Goal: Task Accomplishment & Management: Complete application form

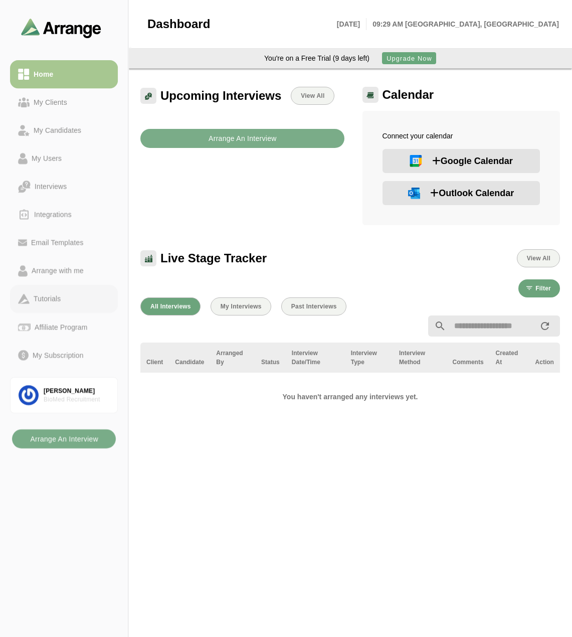
click at [60, 299] on div "Tutorials" at bounding box center [47, 299] width 35 height 12
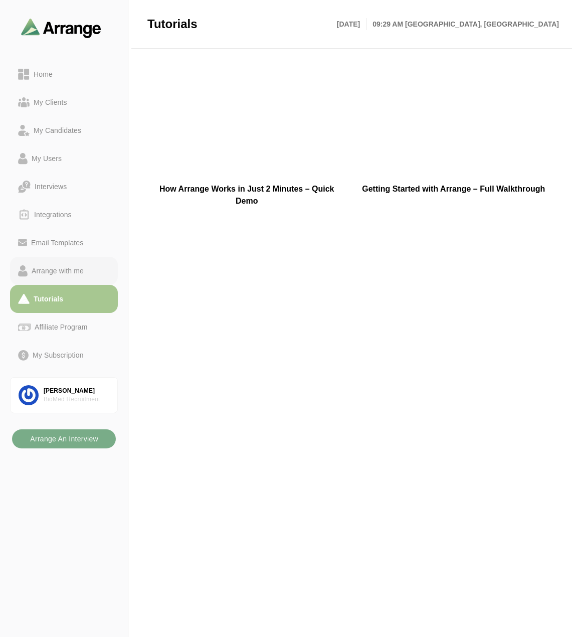
click at [64, 272] on div "Arrange with me" at bounding box center [58, 271] width 60 height 12
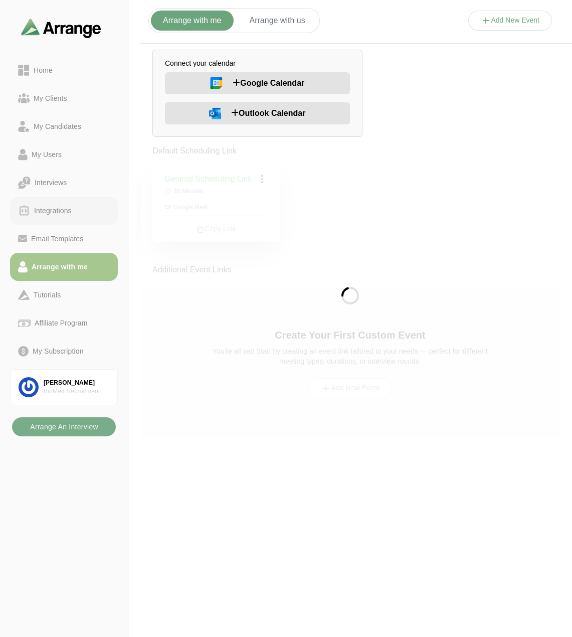
click at [45, 205] on div "Integrations" at bounding box center [64, 211] width 92 height 13
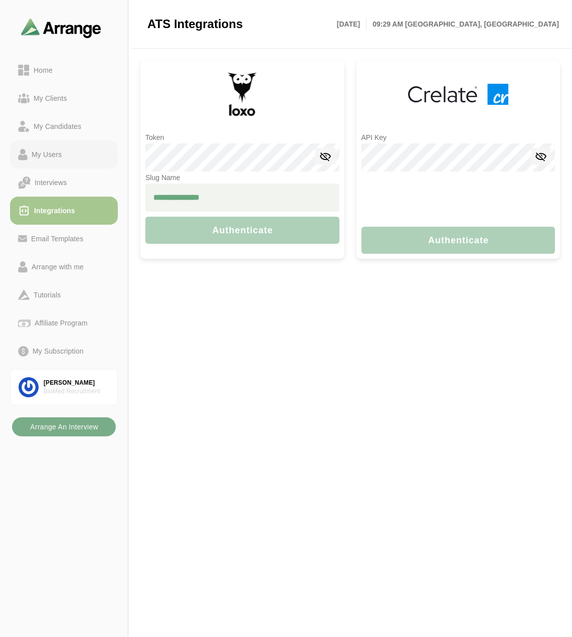
click at [46, 153] on div "My Users" at bounding box center [47, 155] width 38 height 12
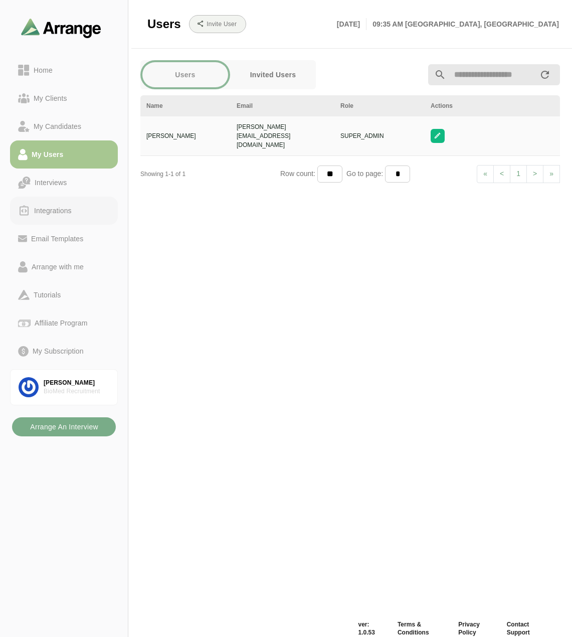
click at [42, 213] on div "Integrations" at bounding box center [53, 211] width 46 height 12
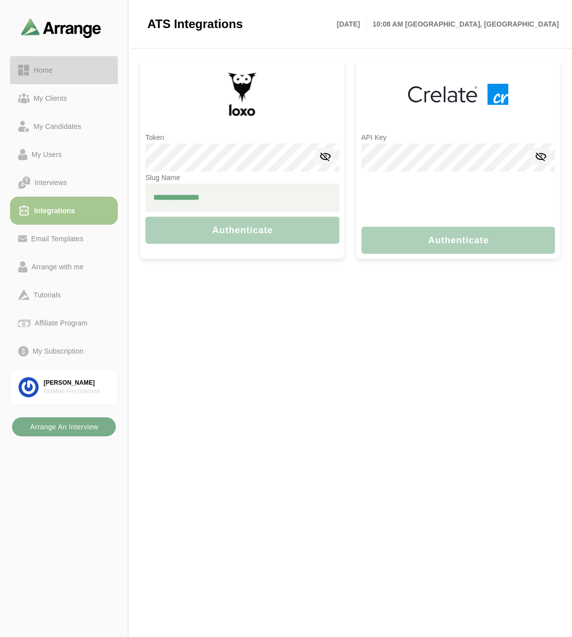
click at [45, 72] on div "Home" at bounding box center [43, 70] width 27 height 12
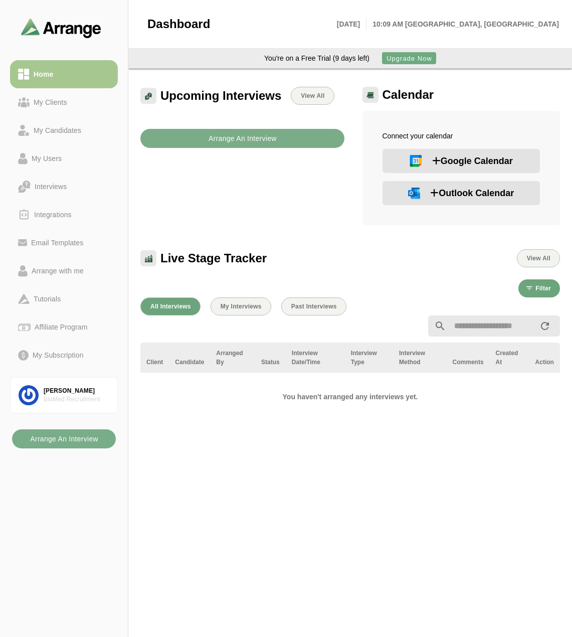
click at [420, 59] on span "Upgrade Now" at bounding box center [409, 59] width 46 height 8
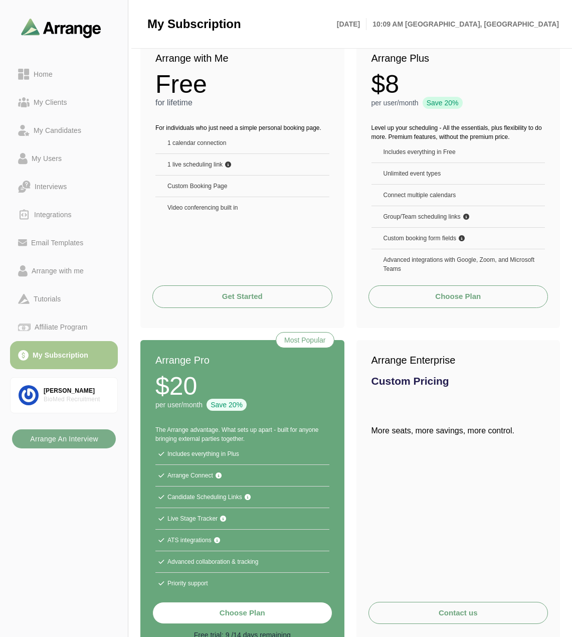
scroll to position [93, 0]
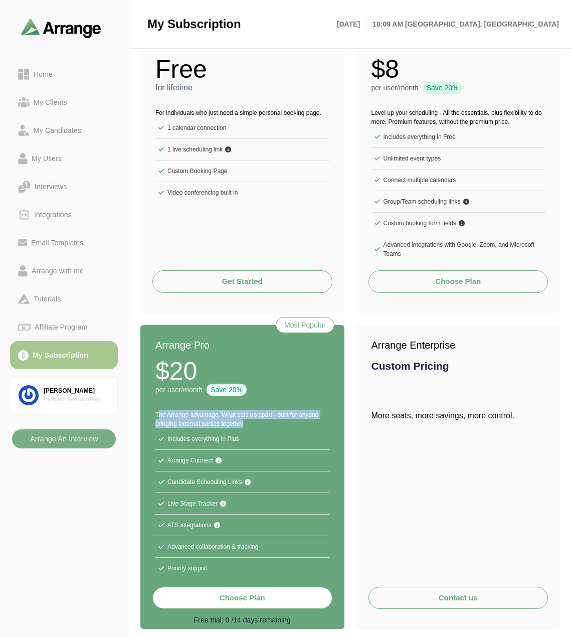
drag, startPoint x: 153, startPoint y: 409, endPoint x: 242, endPoint y: 426, distance: 90.3
click at [242, 426] on div "The Arrange advantage. What sets up apart - built for anyone bringing external …" at bounding box center [242, 491] width 204 height 187
click at [242, 426] on p "The Arrange advantage. What sets up apart - built for anyone bringing external …" at bounding box center [243, 419] width 174 height 18
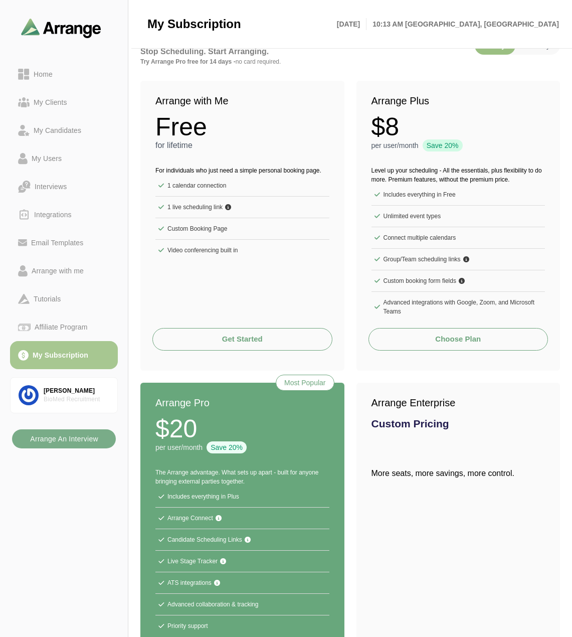
scroll to position [0, 0]
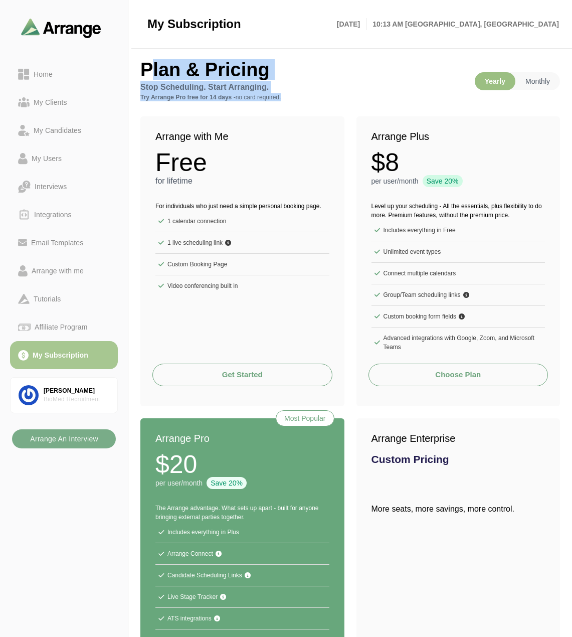
drag, startPoint x: 135, startPoint y: 65, endPoint x: 323, endPoint y: 96, distance: 190.3
click at [323, 96] on div "Plan & Pricing Stop Scheduling. Start Arranging. Try Arrange Pro free for 14 da…" at bounding box center [350, 391] width 444 height 678
click at [324, 97] on p "Try Arrange Pro free for 14 days - no card required." at bounding box center [290, 97] width 301 height 8
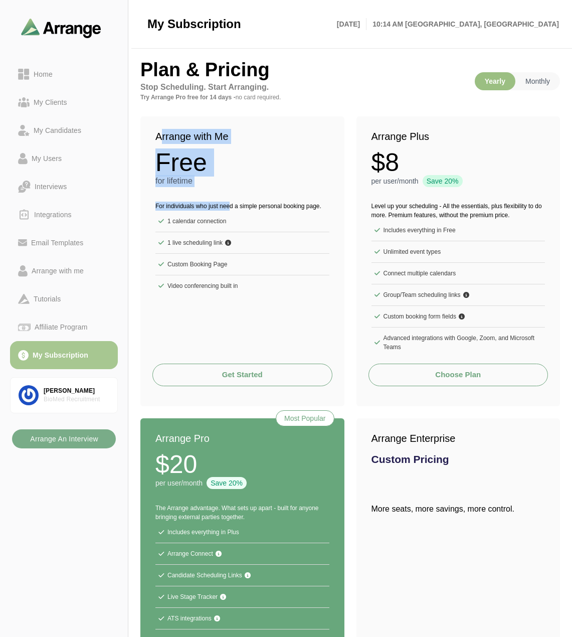
drag, startPoint x: 158, startPoint y: 127, endPoint x: 219, endPoint y: 179, distance: 80.2
click at [225, 189] on div "Arrange with Me Free for lifetime" at bounding box center [242, 152] width 204 height 73
click at [217, 177] on p "for lifetime" at bounding box center [243, 181] width 174 height 12
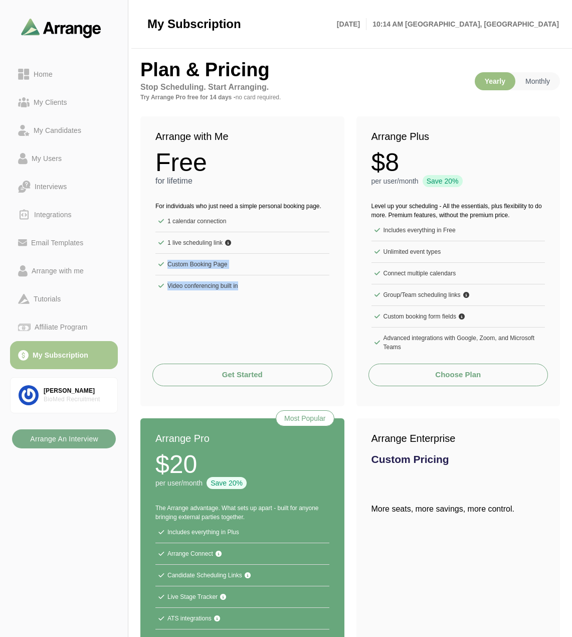
drag, startPoint x: 151, startPoint y: 262, endPoint x: 260, endPoint y: 288, distance: 112.1
click at [260, 288] on div "For individuals who just need a simple personal booking page. 1 calendar connec…" at bounding box center [242, 245] width 204 height 113
click at [260, 288] on li "Video conferencing built in" at bounding box center [243, 285] width 174 height 21
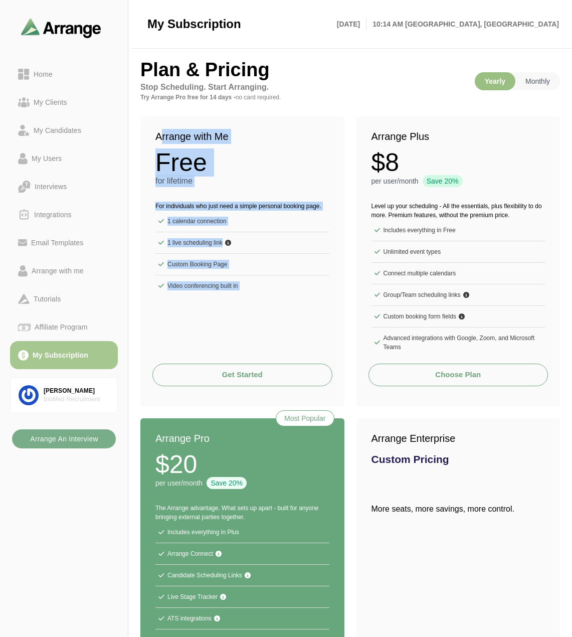
drag, startPoint x: 260, startPoint y: 288, endPoint x: 156, endPoint y: 134, distance: 186.5
click at [156, 134] on div "Arrange with Me Free for lifetime For individuals who just need a simple person…" at bounding box center [242, 239] width 204 height 247
click at [156, 134] on h2 "Arrange with Me" at bounding box center [243, 136] width 174 height 15
drag, startPoint x: 156, startPoint y: 134, endPoint x: 314, endPoint y: 294, distance: 225.3
click at [314, 294] on div "Arrange with Me Free for lifetime For individuals who just need a simple person…" at bounding box center [242, 239] width 204 height 247
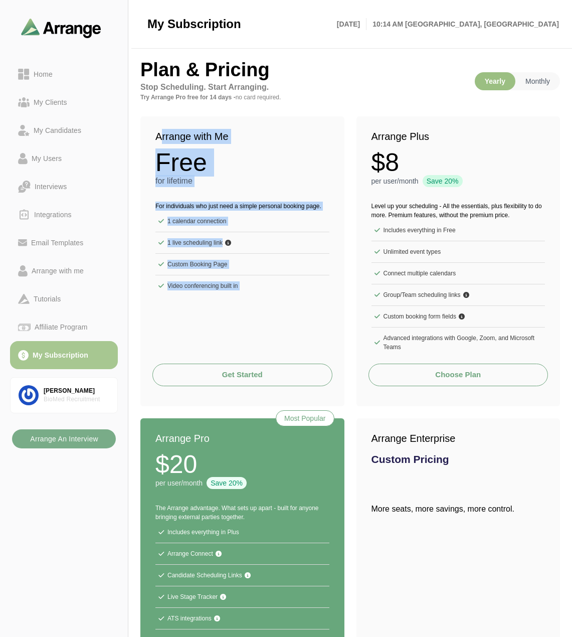
click at [314, 294] on li "Video conferencing built in" at bounding box center [243, 285] width 174 height 21
drag, startPoint x: 314, startPoint y: 294, endPoint x: 146, endPoint y: 135, distance: 231.0
click at [146, 135] on div "Arrange with Me Free for lifetime For individuals who just need a simple person…" at bounding box center [242, 239] width 204 height 247
click at [146, 135] on div "Arrange with Me Free for lifetime" at bounding box center [242, 152] width 204 height 73
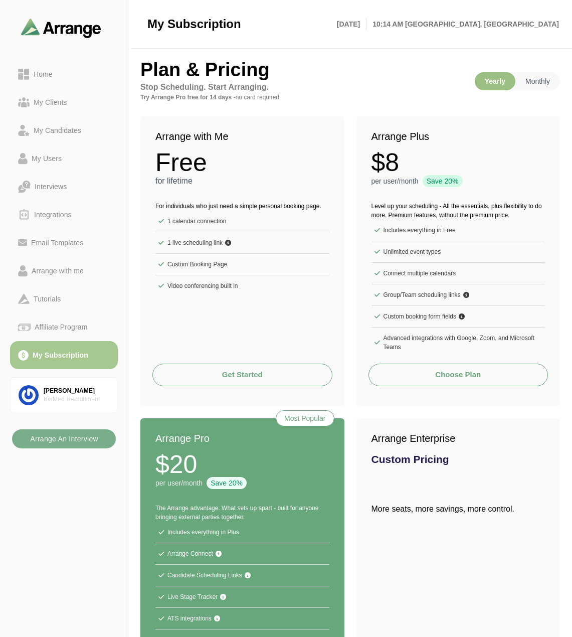
click at [287, 300] on div "For individuals who just need a simple personal booking page. 1 calendar connec…" at bounding box center [242, 245] width 204 height 113
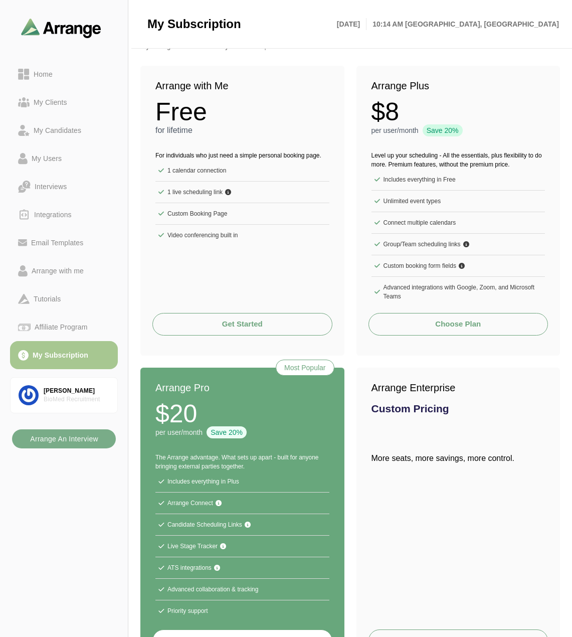
scroll to position [93, 0]
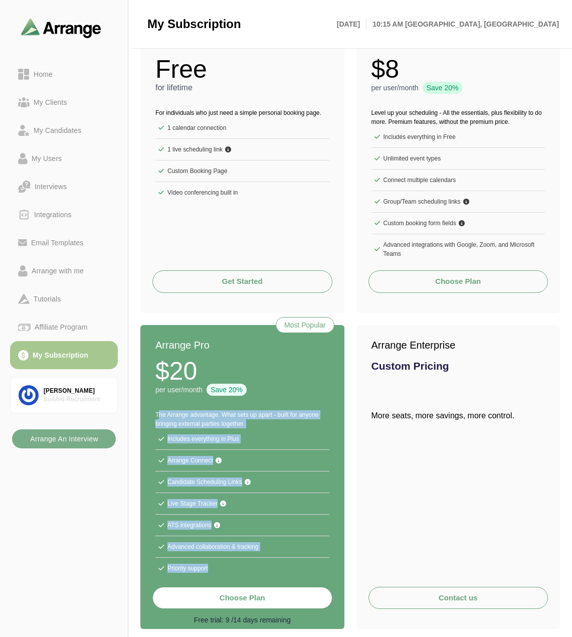
drag, startPoint x: 219, startPoint y: 569, endPoint x: 142, endPoint y: 409, distance: 177.0
click at [142, 409] on div "The Arrange advantage. What sets up apart - built for anyone bringing external …" at bounding box center [242, 491] width 204 height 187
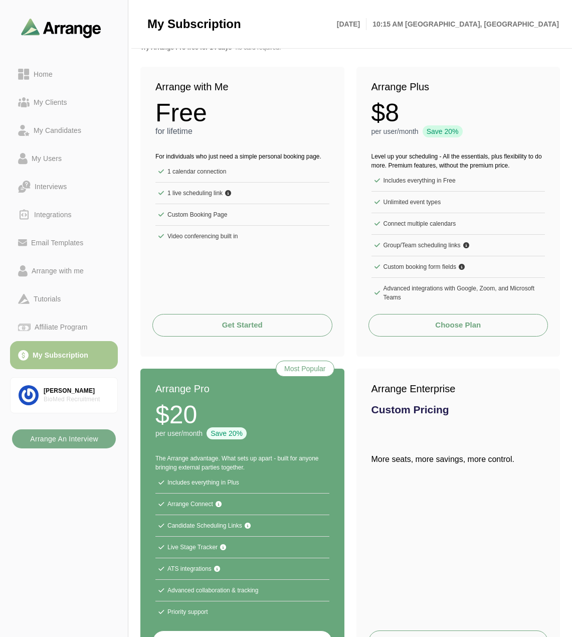
scroll to position [0, 0]
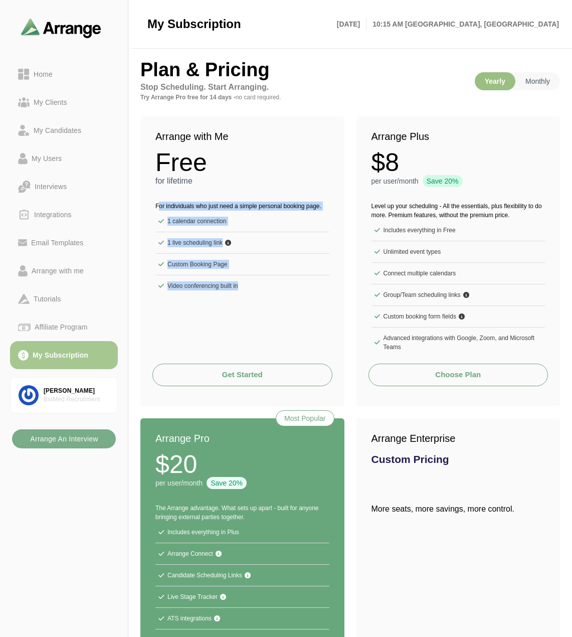
drag, startPoint x: 153, startPoint y: 198, endPoint x: 276, endPoint y: 291, distance: 154.3
click at [276, 291] on div "For individuals who just need a simple personal booking page. 1 calendar connec…" at bounding box center [242, 245] width 204 height 113
click at [276, 292] on li "Video conferencing built in" at bounding box center [243, 285] width 174 height 21
click at [280, 276] on li "Video conferencing built in" at bounding box center [243, 285] width 174 height 21
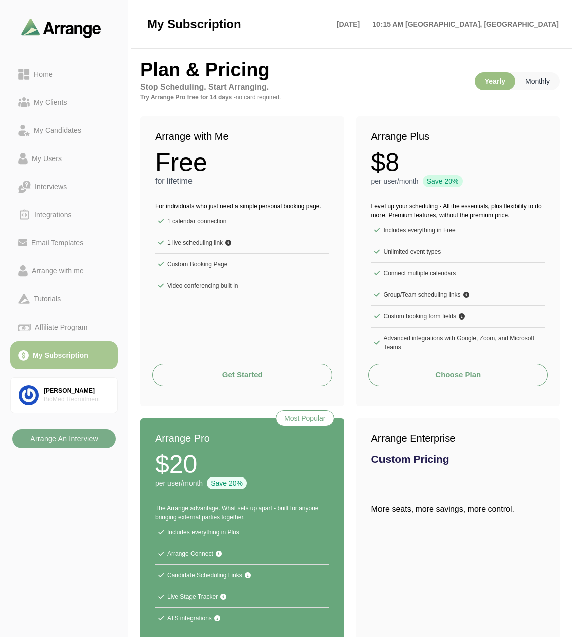
click at [542, 78] on p "Monthly" at bounding box center [538, 81] width 45 height 18
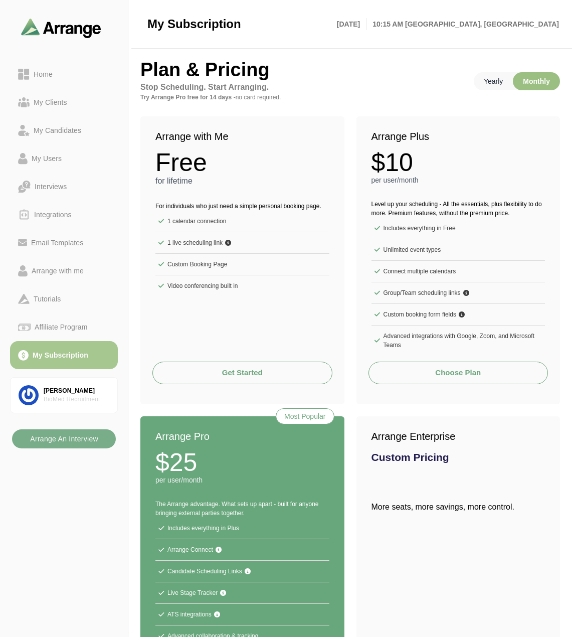
click at [493, 79] on p "Yearly" at bounding box center [493, 81] width 39 height 18
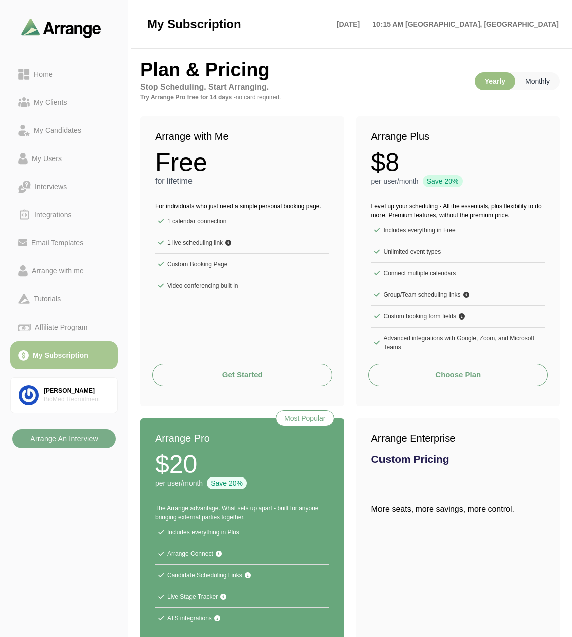
click at [524, 81] on p "Monthly" at bounding box center [538, 81] width 45 height 18
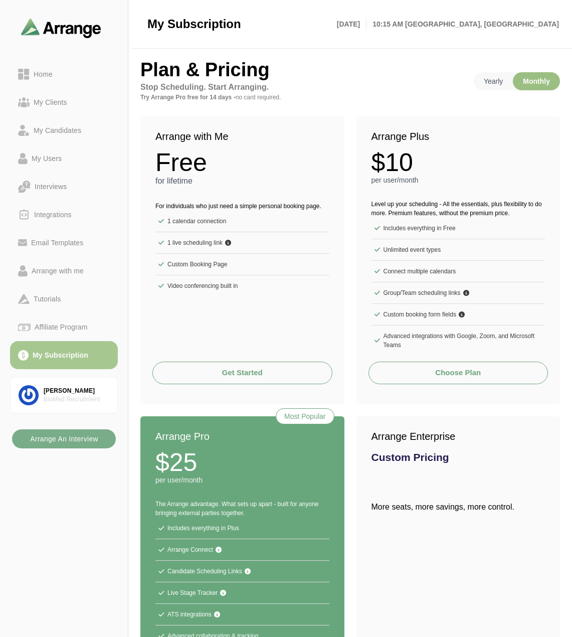
drag, startPoint x: 504, startPoint y: 81, endPoint x: 519, endPoint y: 78, distance: 15.3
click at [505, 81] on p "Yearly" at bounding box center [493, 81] width 39 height 18
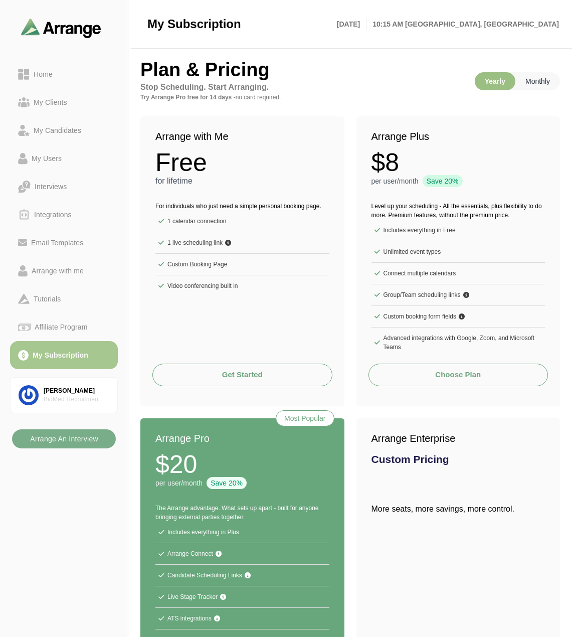
click at [526, 76] on p "Monthly" at bounding box center [538, 81] width 45 height 18
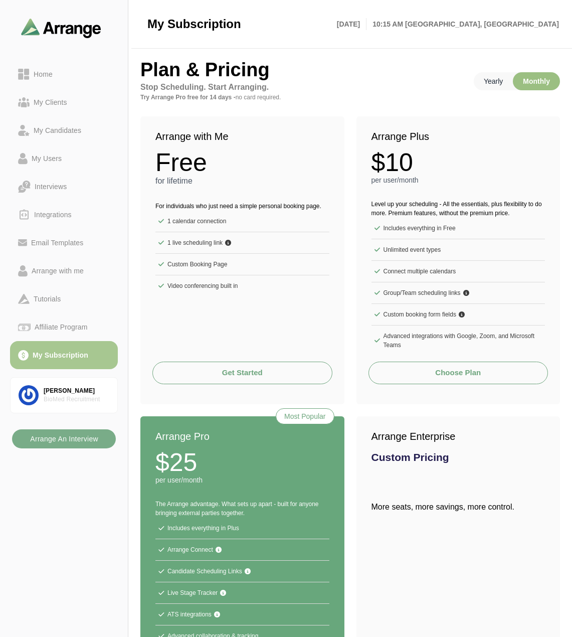
click at [487, 83] on p "Yearly" at bounding box center [493, 81] width 39 height 18
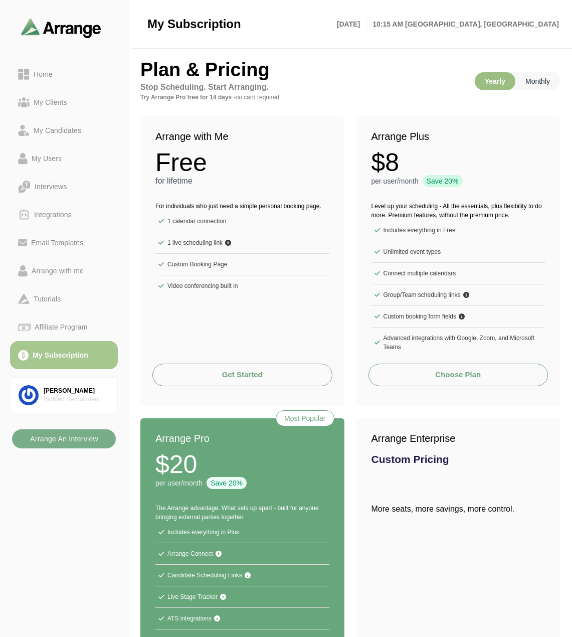
click at [548, 78] on p "Monthly" at bounding box center [538, 81] width 45 height 18
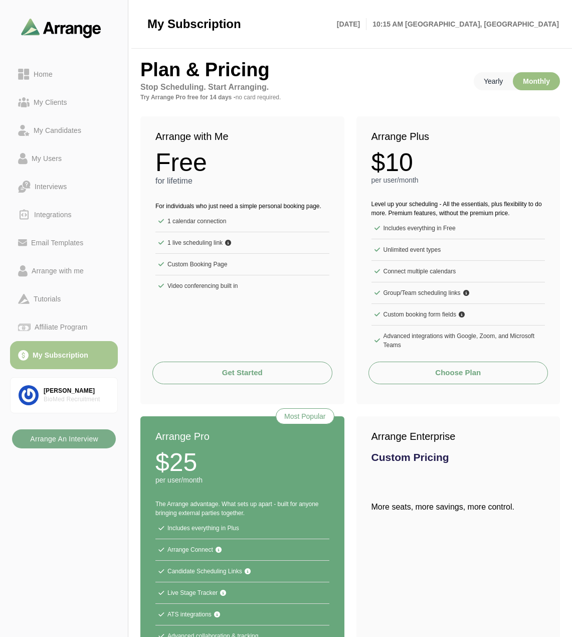
click at [500, 78] on p "Yearly" at bounding box center [493, 81] width 39 height 18
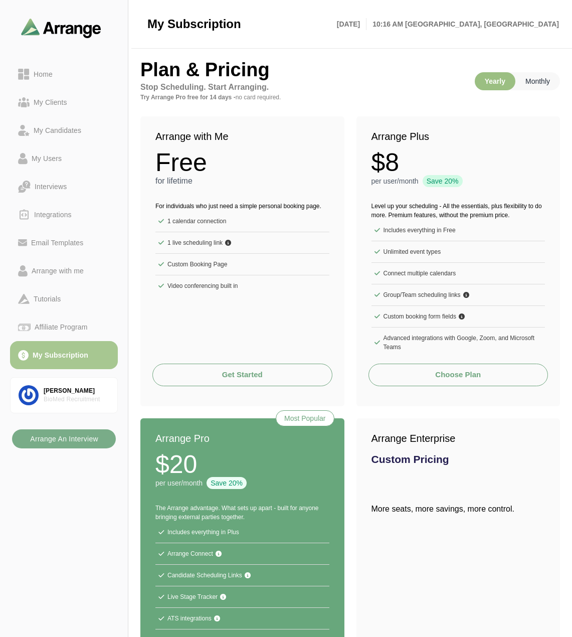
click at [545, 76] on p "Monthly" at bounding box center [538, 81] width 45 height 18
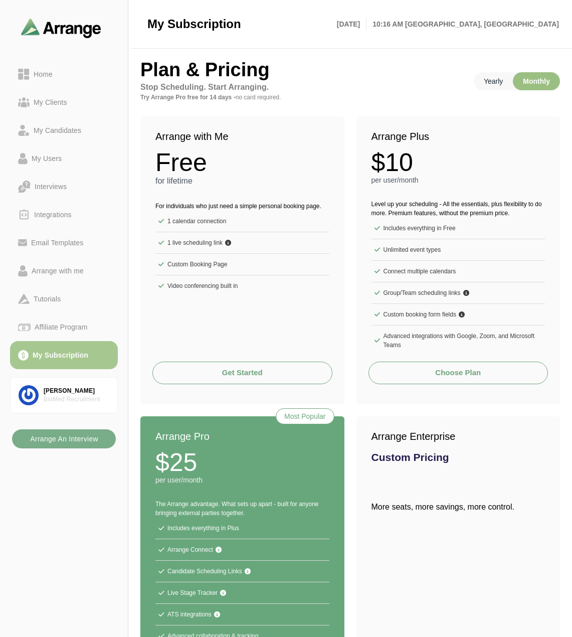
click at [498, 81] on p "Yearly" at bounding box center [493, 81] width 39 height 18
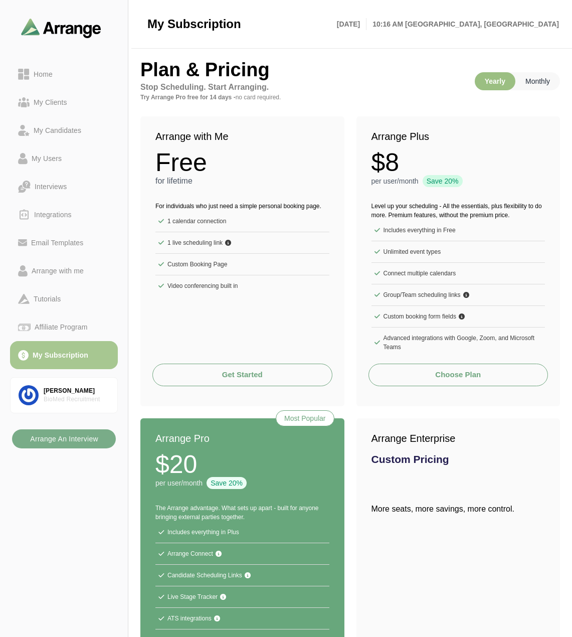
click at [531, 79] on p "Monthly" at bounding box center [538, 81] width 45 height 18
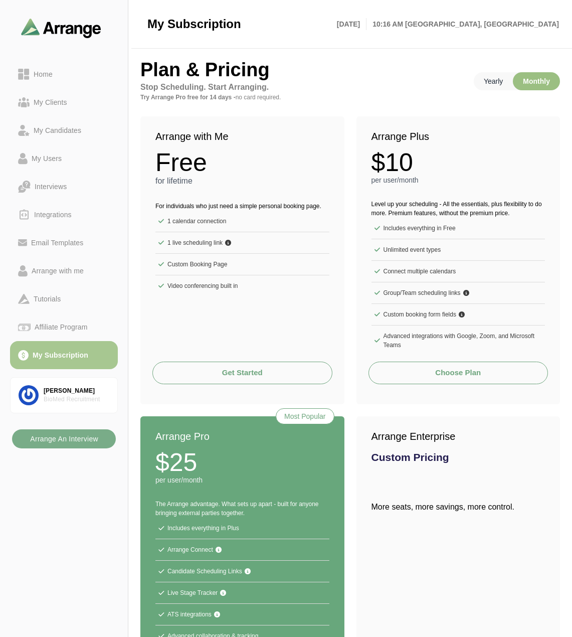
click at [491, 81] on p "Yearly" at bounding box center [493, 81] width 39 height 18
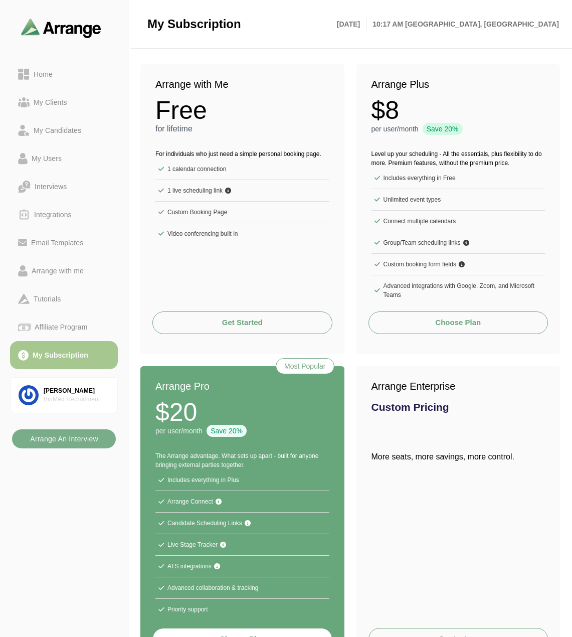
scroll to position [93, 0]
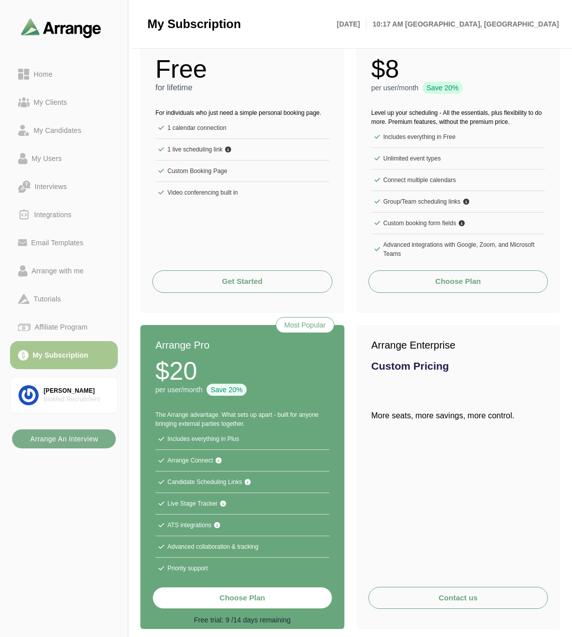
drag, startPoint x: 155, startPoint y: 416, endPoint x: 246, endPoint y: 422, distance: 91.5
click at [246, 422] on div "The Arrange advantage. What sets up apart - built for anyone bringing external …" at bounding box center [242, 491] width 204 height 187
click at [246, 422] on p "The Arrange advantage. What sets up apart - built for anyone bringing external …" at bounding box center [243, 419] width 174 height 18
drag, startPoint x: 246, startPoint y: 422, endPoint x: 153, endPoint y: 415, distance: 93.6
click at [153, 415] on div "The Arrange advantage. What sets up apart - built for anyone bringing external …" at bounding box center [242, 491] width 204 height 187
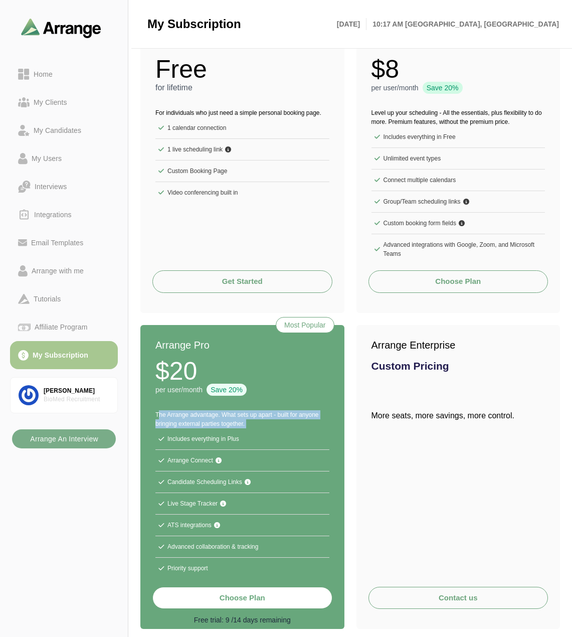
click at [153, 415] on div "The Arrange advantage. What sets up apart - built for anyone bringing external …" at bounding box center [242, 491] width 204 height 187
drag, startPoint x: 153, startPoint y: 415, endPoint x: 246, endPoint y: 420, distance: 92.9
click at [246, 420] on div "The Arrange advantage. What sets up apart - built for anyone bringing external …" at bounding box center [242, 491] width 204 height 187
click at [246, 420] on p "The Arrange advantage. What sets up apart - built for anyone bringing external …" at bounding box center [243, 419] width 174 height 18
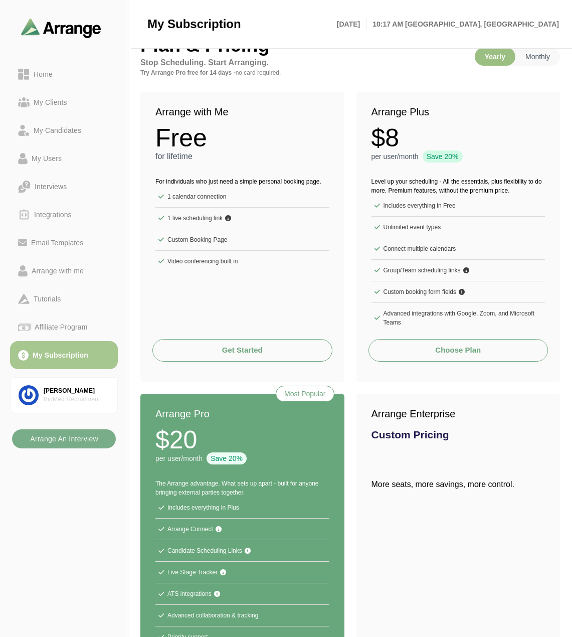
scroll to position [0, 0]
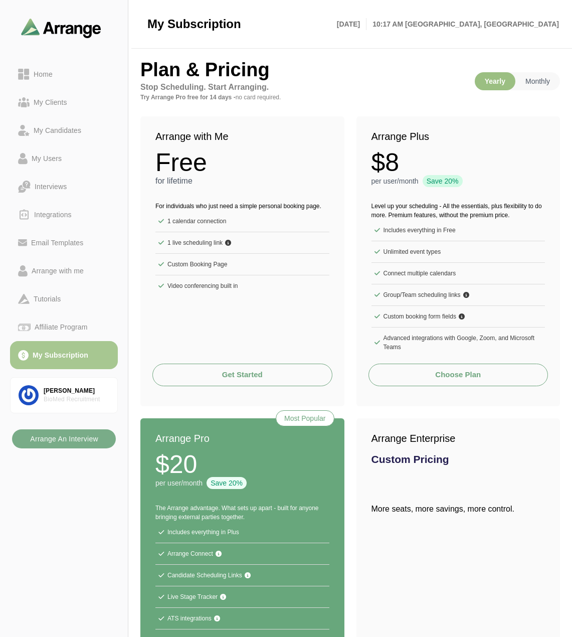
drag, startPoint x: 370, startPoint y: 207, endPoint x: 522, endPoint y: 214, distance: 151.7
click at [522, 214] on div "Level up your scheduling - All the essentials, plus flexibility to do more. Pre…" at bounding box center [459, 276] width 204 height 175
click at [522, 214] on p "Level up your scheduling - All the essentials, plus flexibility to do more. Pre…" at bounding box center [459, 211] width 174 height 18
drag, startPoint x: 522, startPoint y: 214, endPoint x: 374, endPoint y: 205, distance: 147.8
click at [375, 205] on p "Level up your scheduling - All the essentials, plus flexibility to do more. Pre…" at bounding box center [459, 211] width 174 height 18
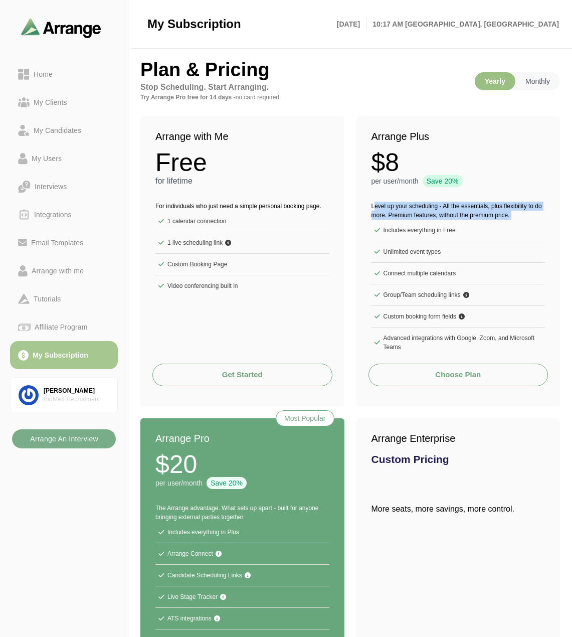
click at [374, 205] on p "Level up your scheduling - All the essentials, plus flexibility to do more. Pre…" at bounding box center [459, 211] width 174 height 18
click at [541, 80] on p "Monthly" at bounding box center [538, 81] width 45 height 18
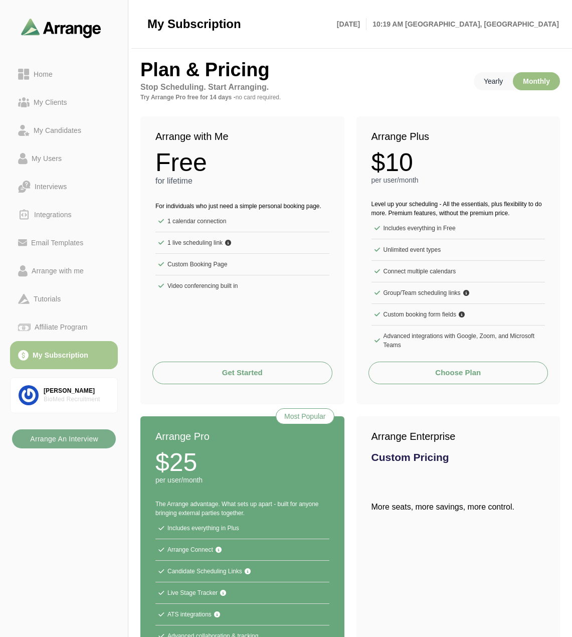
click at [492, 84] on p "Yearly" at bounding box center [493, 81] width 39 height 18
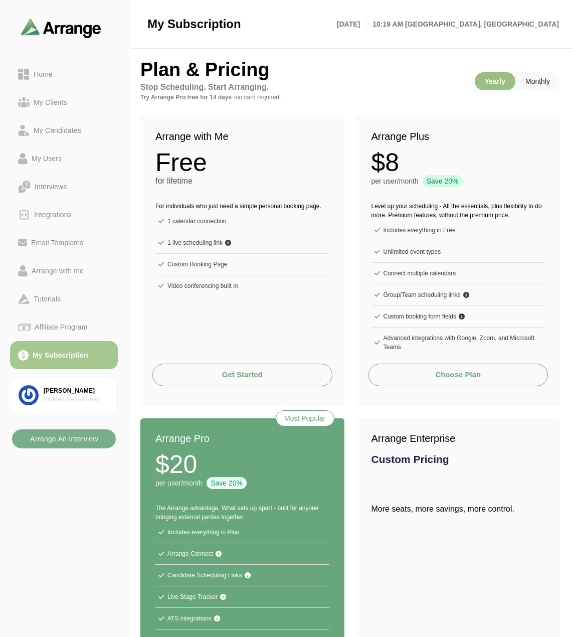
click at [520, 79] on p "Monthly" at bounding box center [538, 81] width 45 height 18
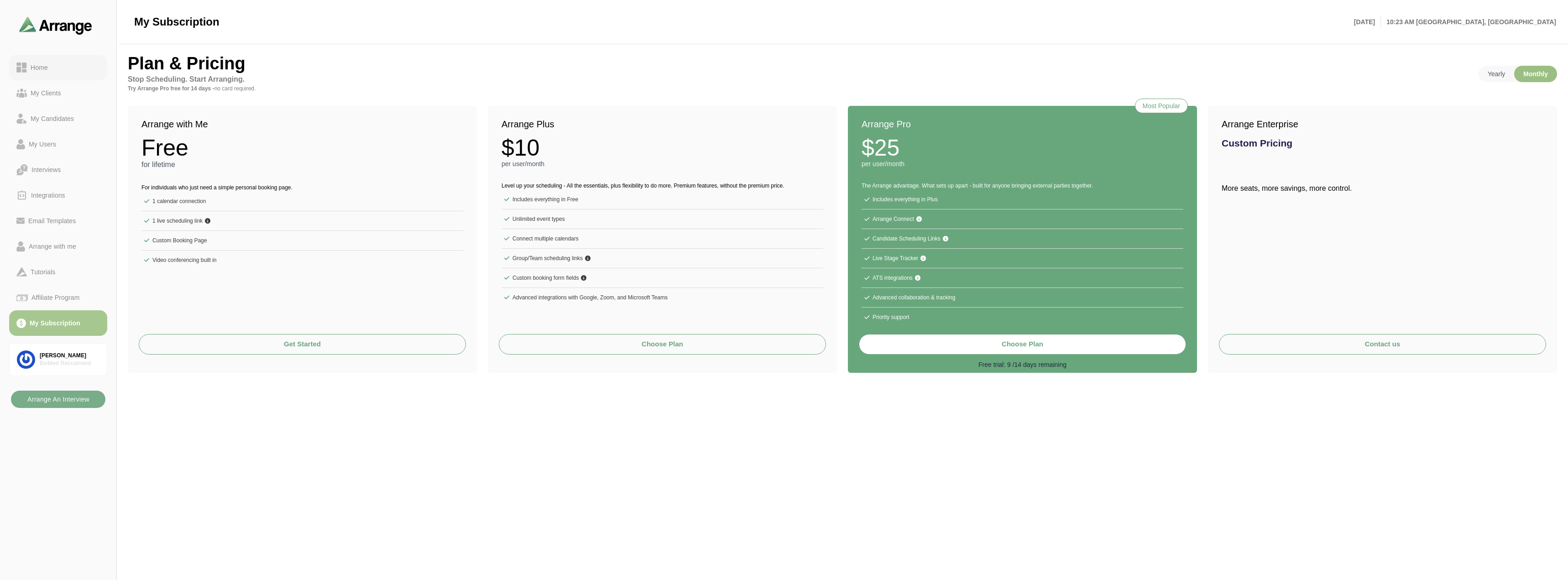
click at [66, 69] on div "Home" at bounding box center [58, 67] width 84 height 11
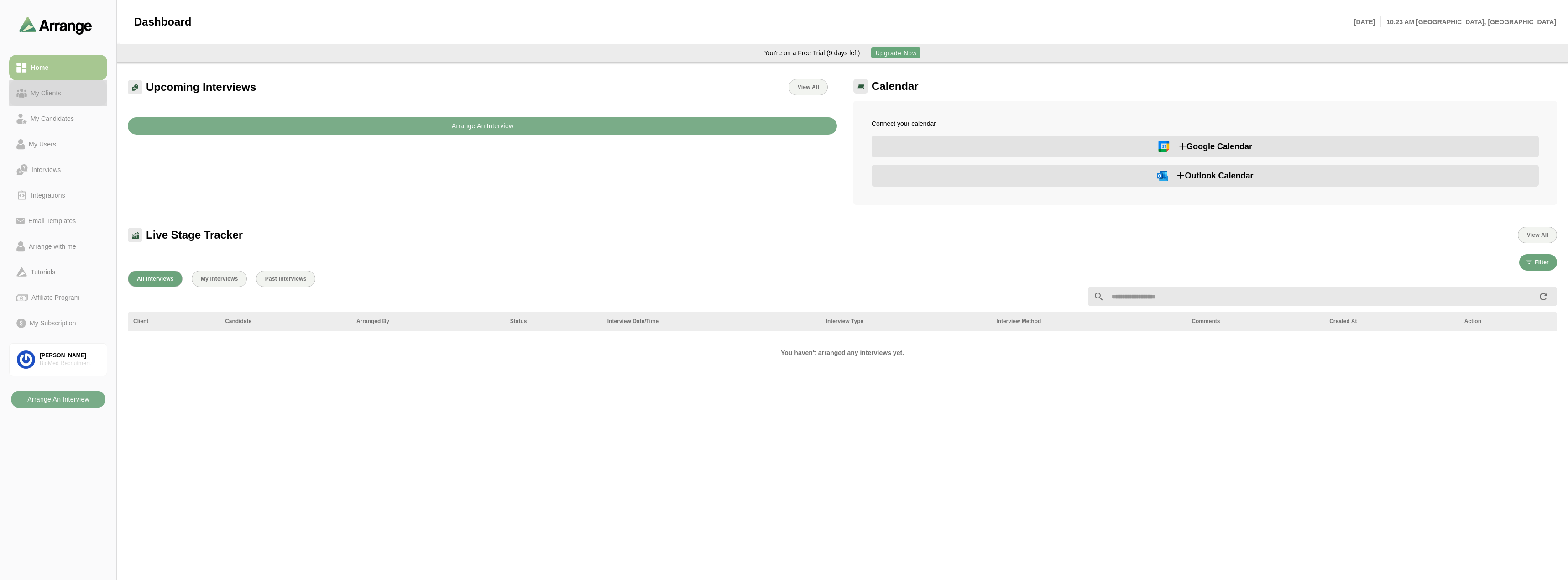
click at [56, 92] on div "My Clients" at bounding box center [46, 93] width 38 height 11
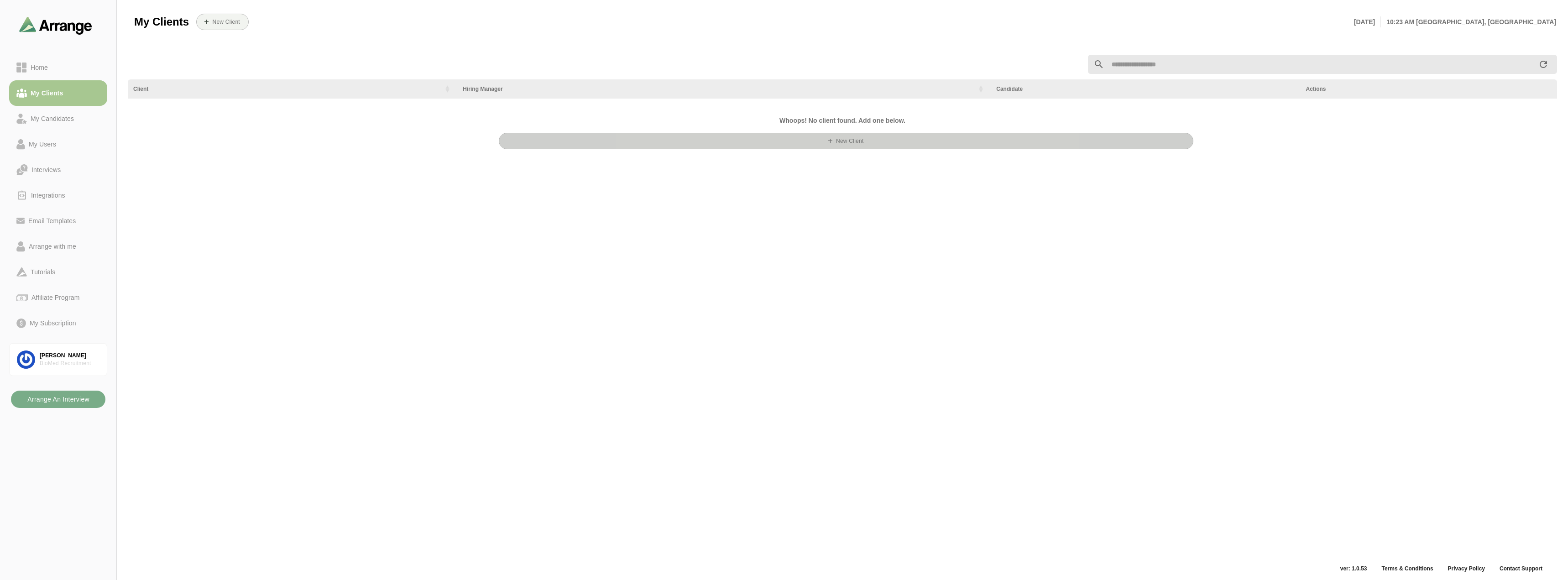
click at [520, 147] on button "New Client" at bounding box center [846, 141] width 695 height 16
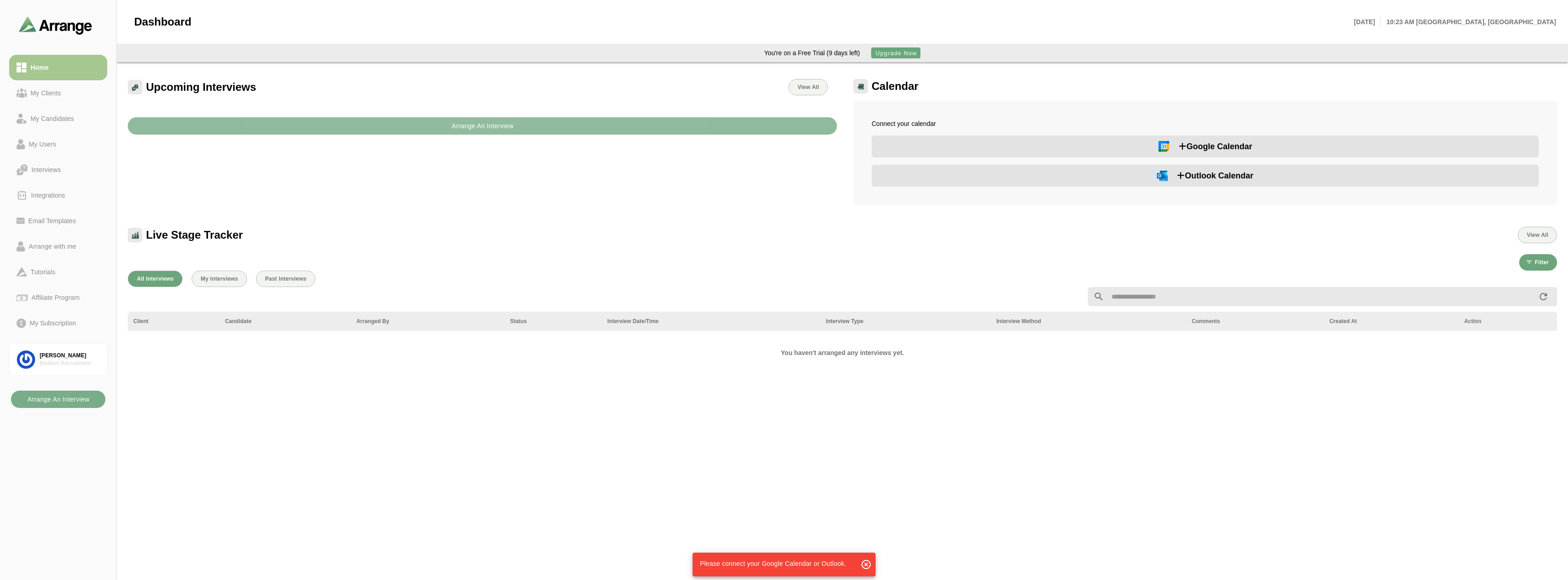
click at [493, 121] on b "Arrange An Interview" at bounding box center [482, 125] width 63 height 17
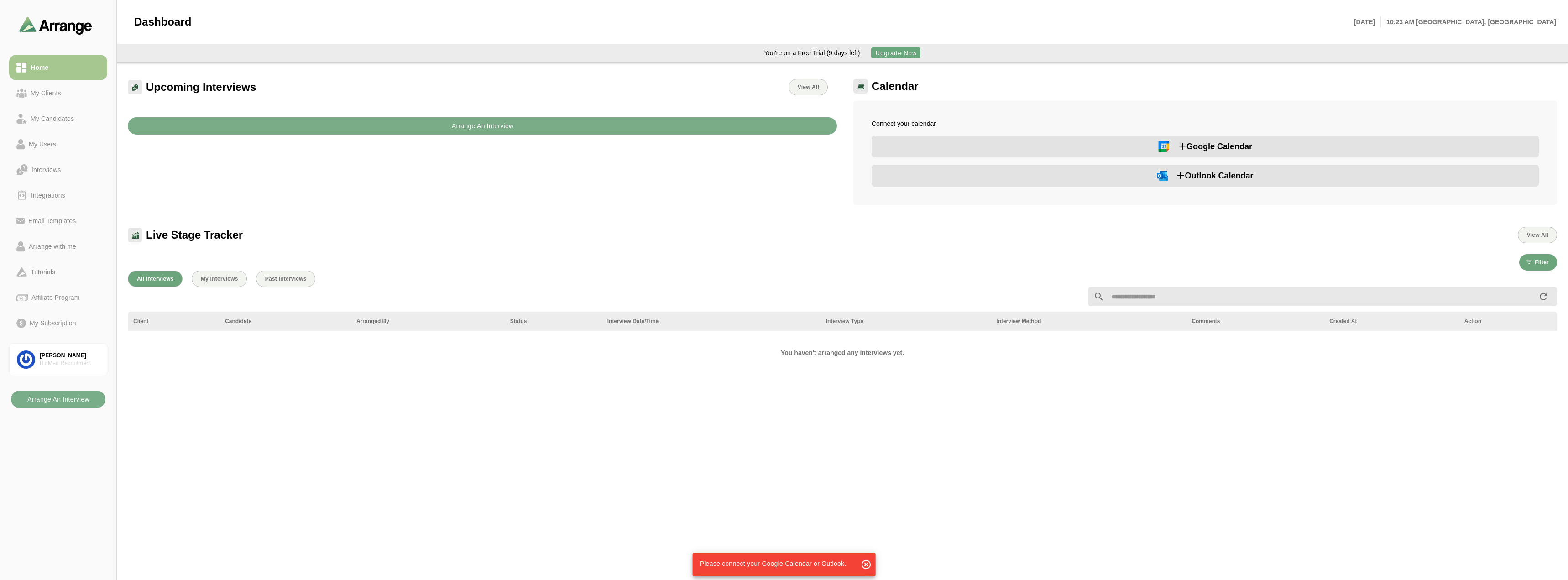
click at [520, 564] on icon "button" at bounding box center [866, 565] width 11 height 11
click at [520, 175] on span "Outlook Calendar" at bounding box center [1215, 175] width 76 height 13
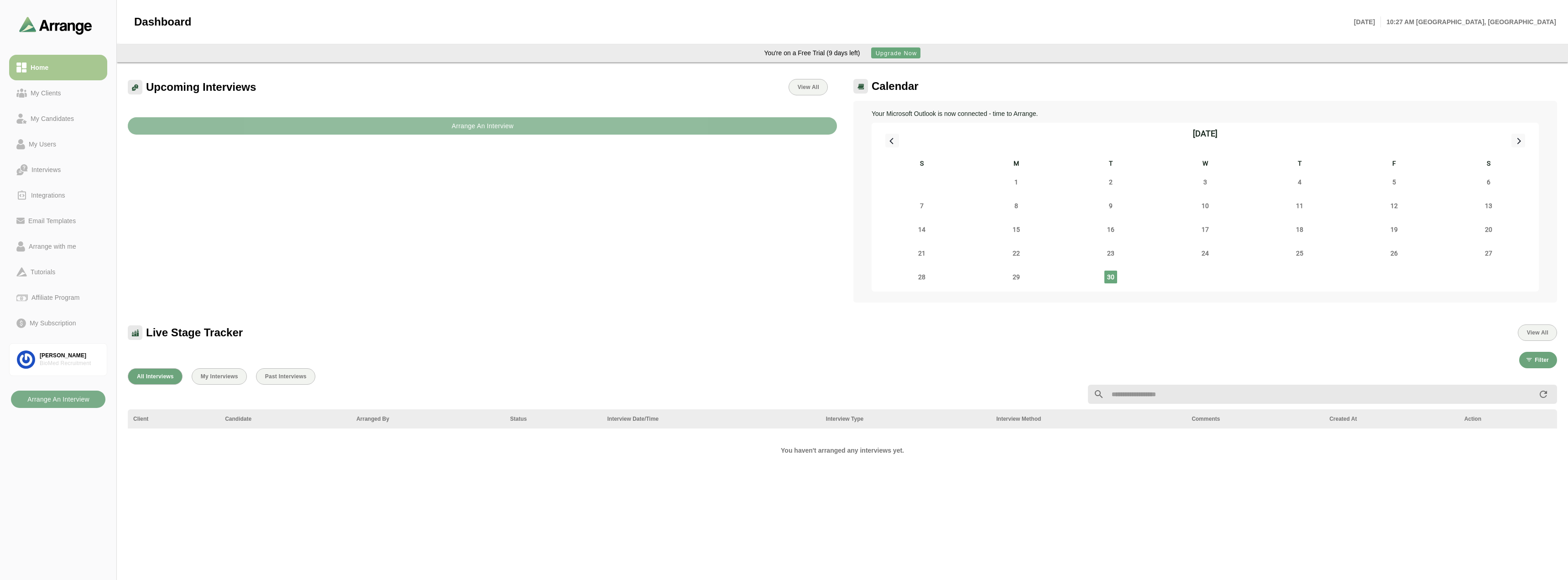
click at [337, 126] on button "Arrange An Interview" at bounding box center [482, 125] width 709 height 17
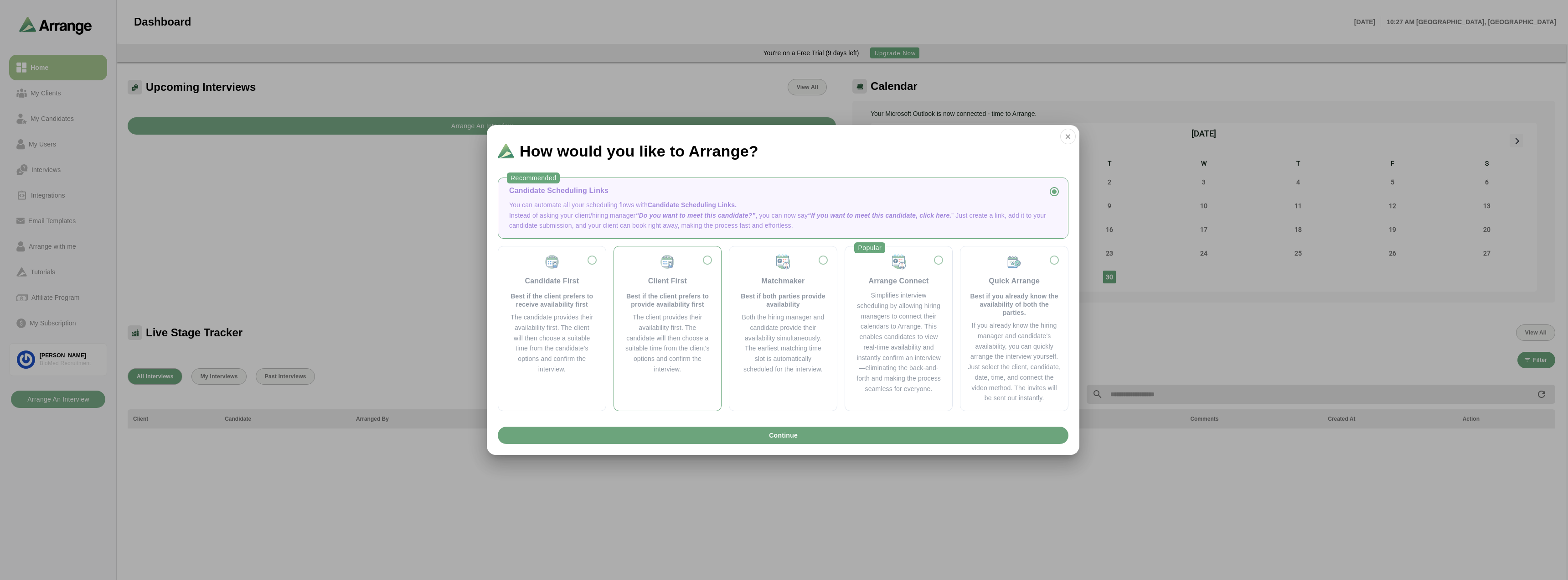
click at [708, 262] on div "Client First Best if the client prefers to provide availability first" at bounding box center [668, 281] width 85 height 55
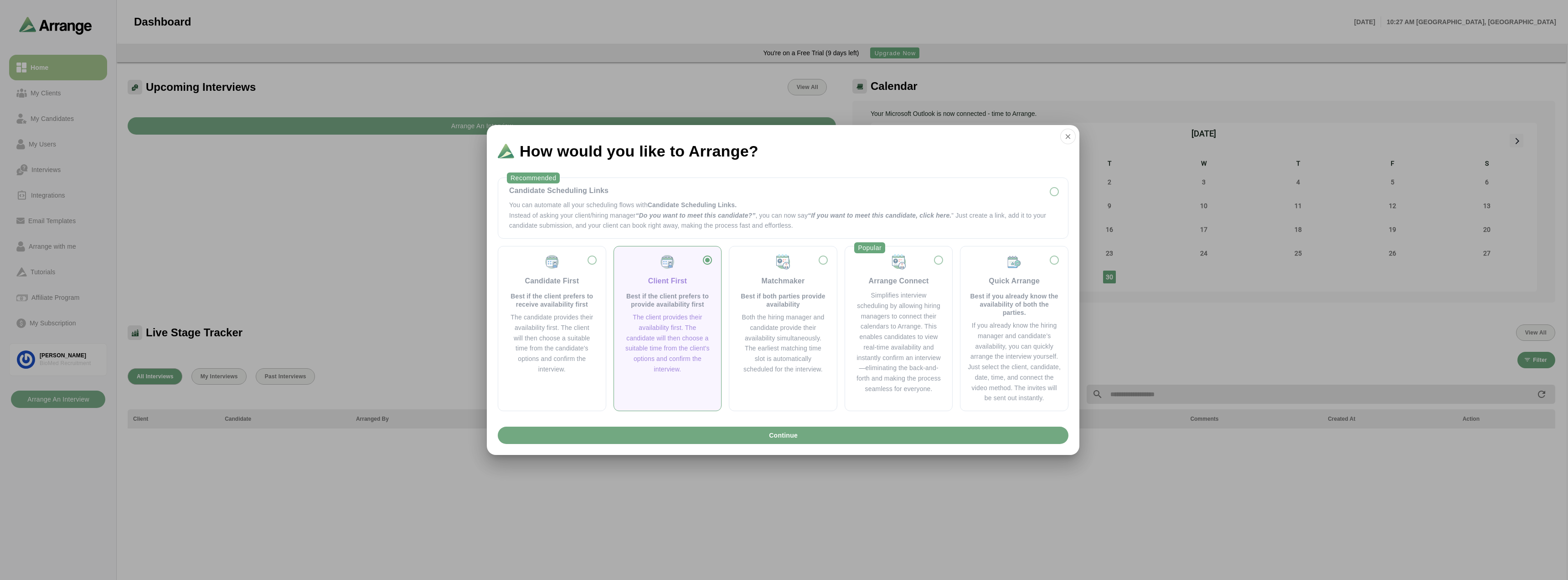
click at [744, 435] on button "Continue" at bounding box center [783, 435] width 571 height 17
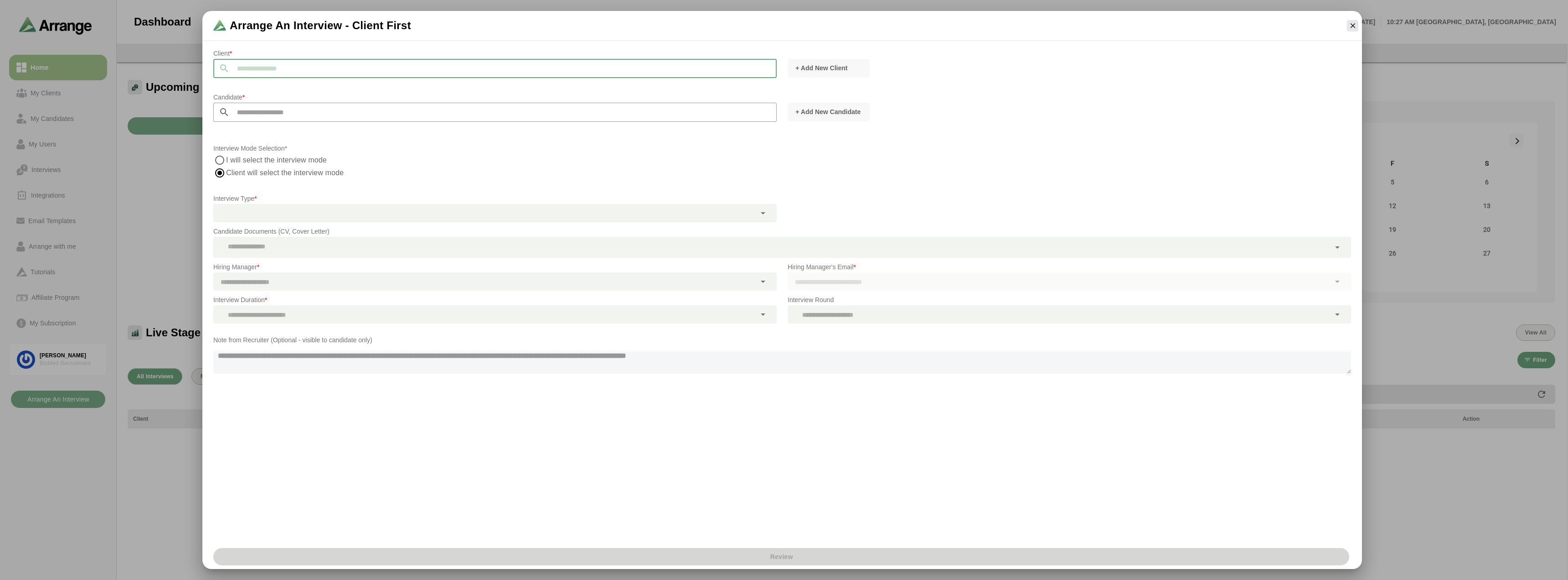
click at [287, 74] on input "text" at bounding box center [503, 68] width 547 height 19
click at [809, 72] on span "+ Add New Client" at bounding box center [821, 68] width 53 height 9
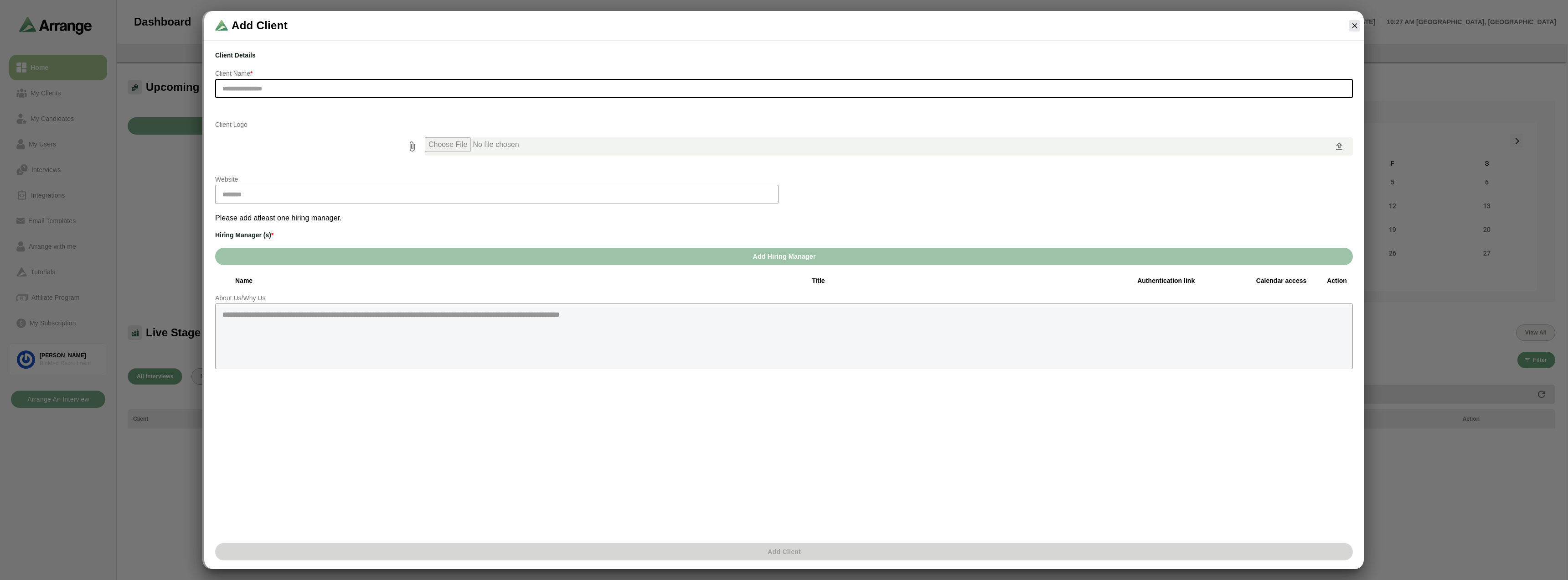
click at [328, 86] on input "text" at bounding box center [784, 88] width 1137 height 19
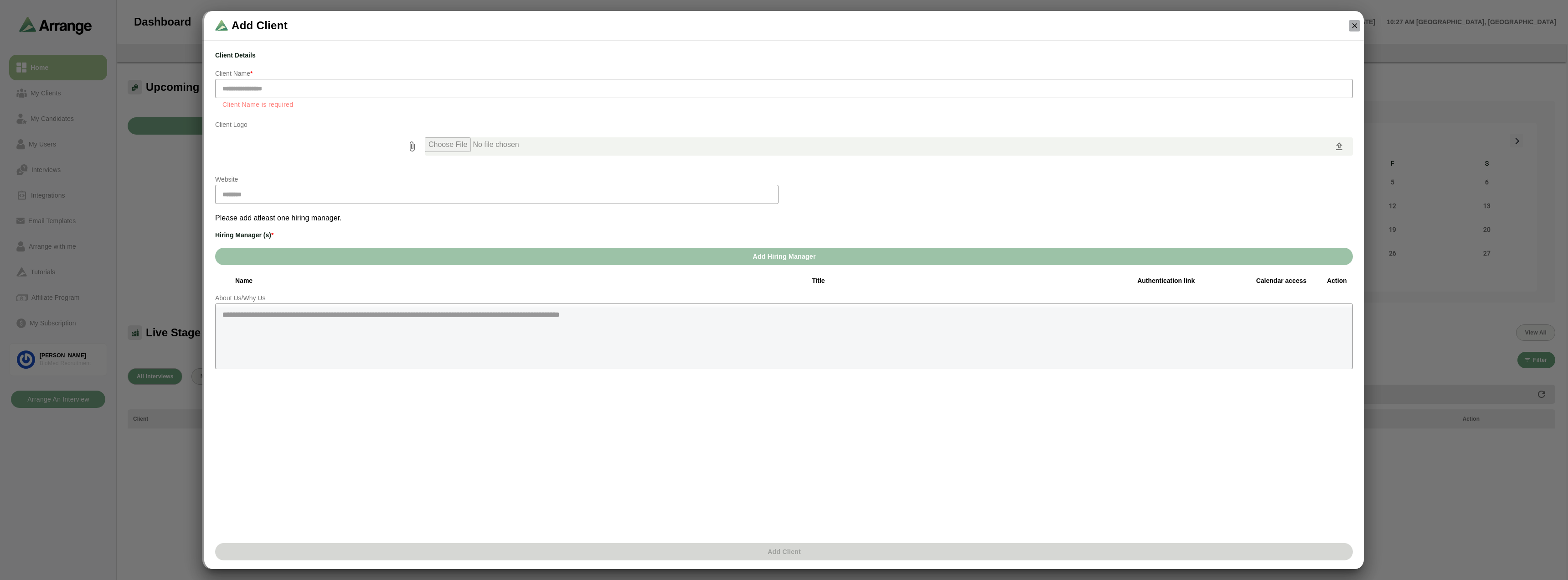
drag, startPoint x: 1354, startPoint y: 25, endPoint x: 1333, endPoint y: 25, distance: 21.0
click at [1354, 25] on icon "button" at bounding box center [1355, 25] width 8 height 8
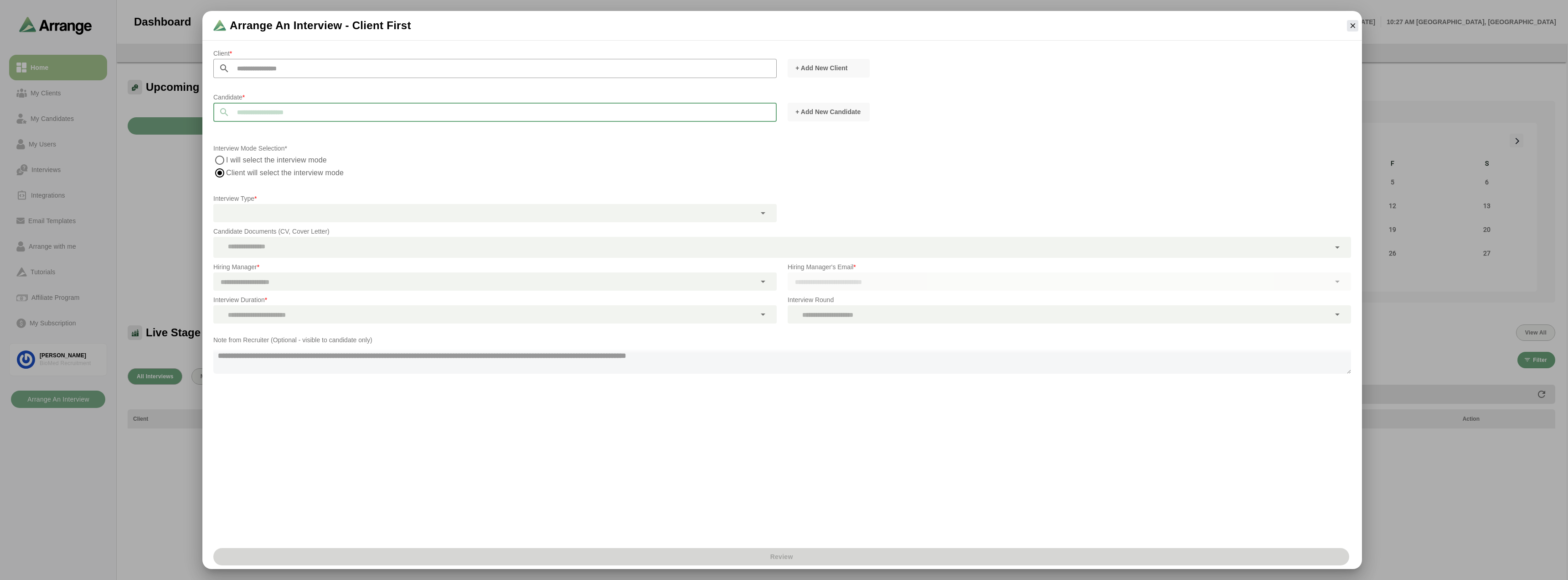
click at [286, 108] on input "text" at bounding box center [503, 112] width 547 height 19
click at [298, 93] on p "Candidate *" at bounding box center [495, 97] width 563 height 11
click at [294, 116] on input "text" at bounding box center [503, 112] width 547 height 19
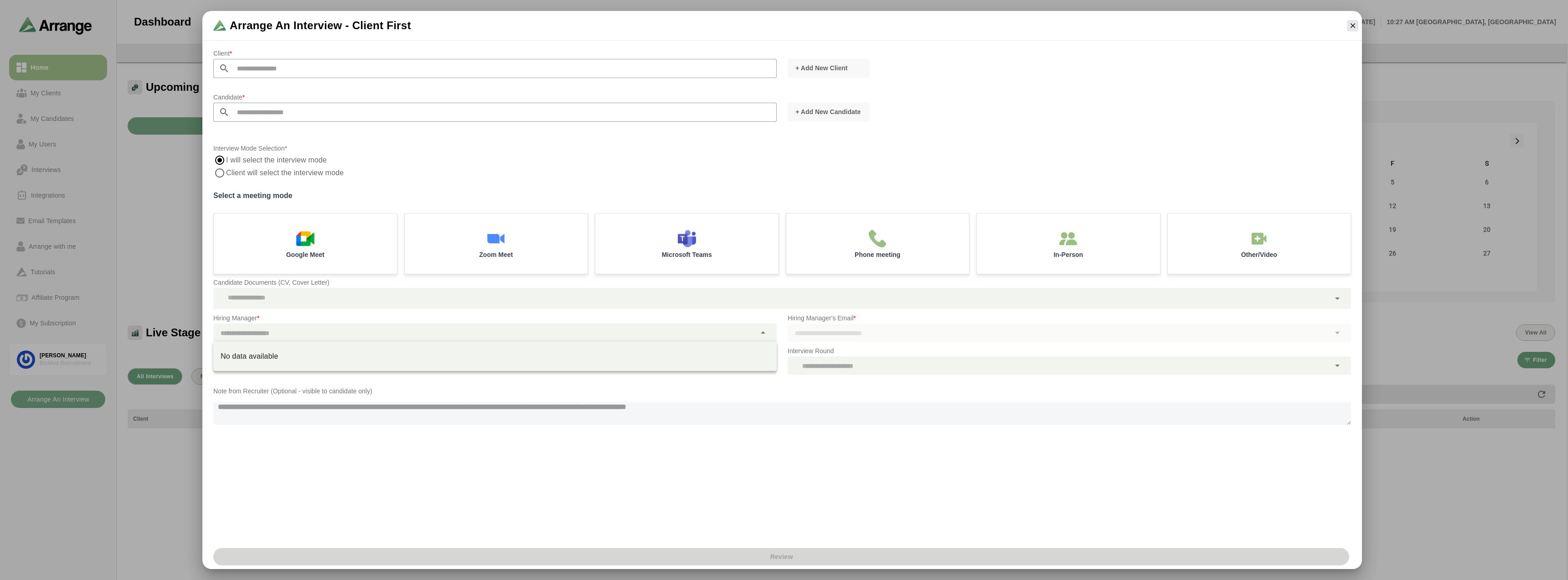
click at [284, 334] on div at bounding box center [484, 333] width 542 height 18
click at [307, 316] on p "Hiring Manager *" at bounding box center [495, 318] width 563 height 11
click at [301, 365] on div at bounding box center [484, 365] width 542 height 18
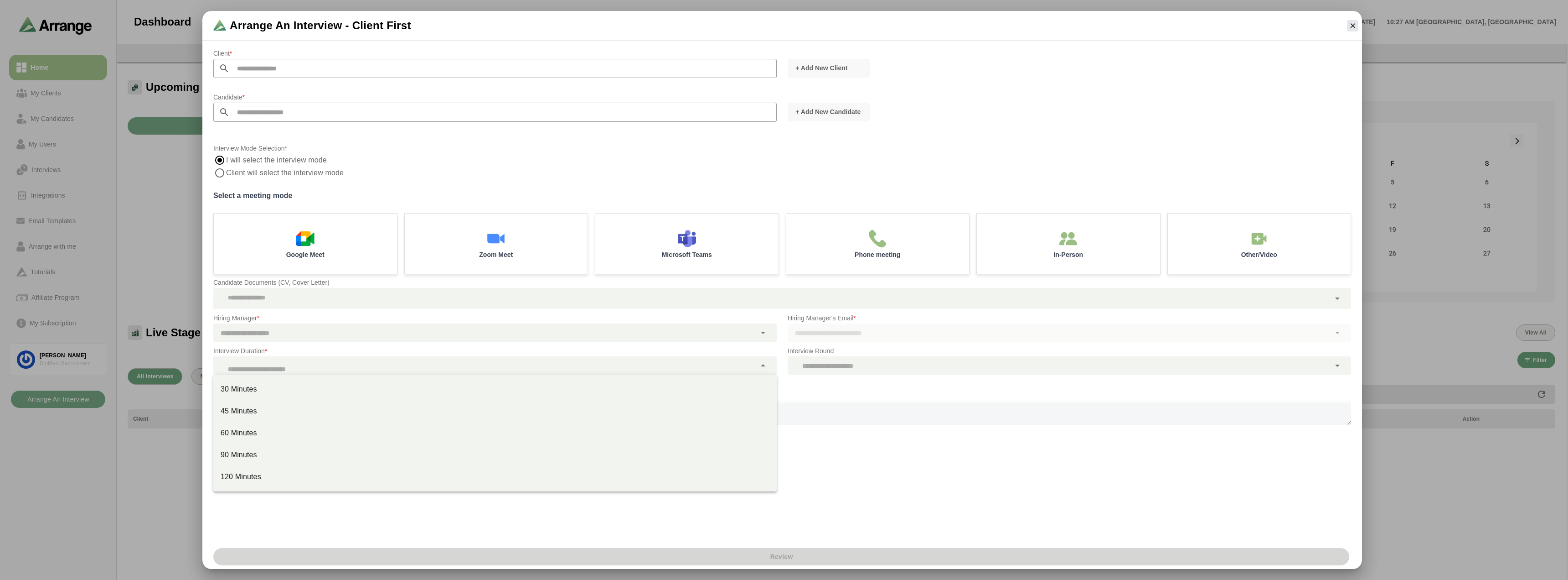
click at [297, 347] on p "Interview Duration *" at bounding box center [495, 351] width 563 height 11
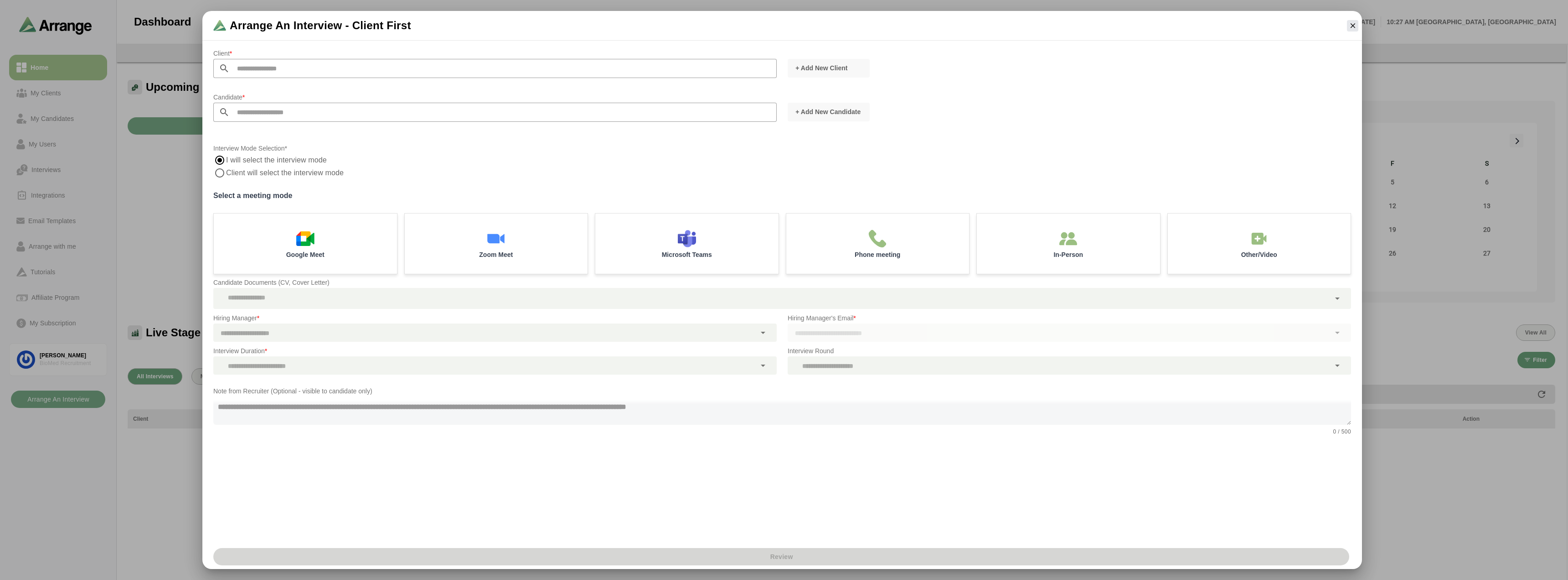
click at [295, 418] on textarea at bounding box center [782, 410] width 1137 height 28
click at [325, 411] on textarea at bounding box center [782, 410] width 1137 height 28
click at [340, 436] on div "Note from Recruiter (Optional - visible to candidate only) 0 / 500" at bounding box center [782, 410] width 1148 height 60
click at [341, 408] on textarea at bounding box center [782, 410] width 1137 height 28
click at [229, 64] on icon at bounding box center [224, 68] width 11 height 11
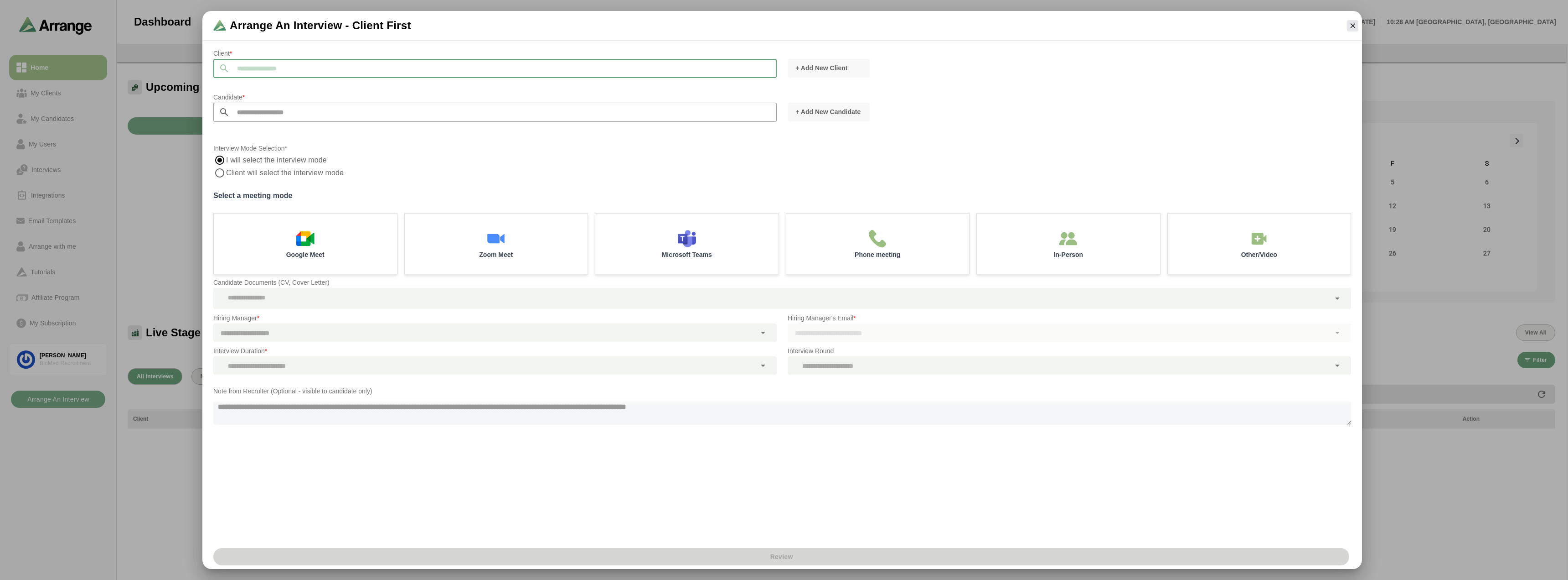
drag, startPoint x: 280, startPoint y: 110, endPoint x: 278, endPoint y: 99, distance: 11.2
click at [280, 110] on input "text" at bounding box center [503, 112] width 547 height 19
click at [277, 78] on div at bounding box center [495, 83] width 563 height 10
click at [316, 58] on p "Client *" at bounding box center [495, 54] width 563 height 11
click at [320, 71] on input "text" at bounding box center [503, 68] width 547 height 19
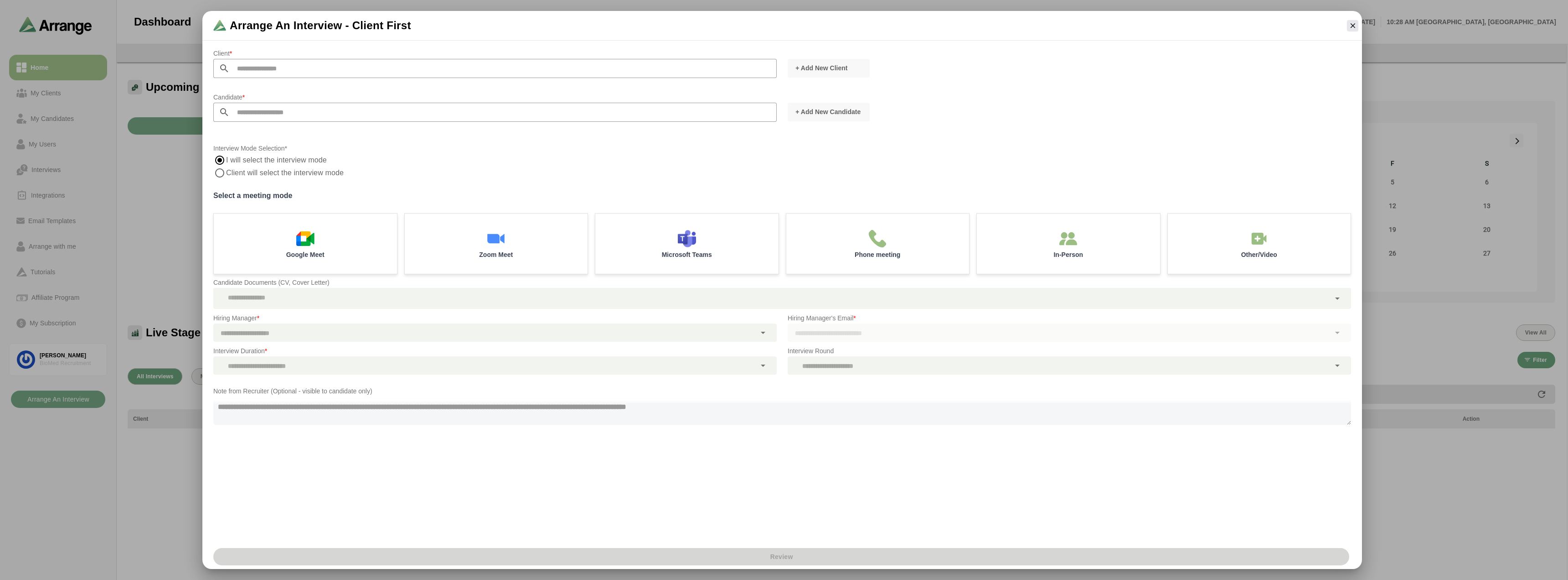
click at [332, 48] on p "Client *" at bounding box center [495, 54] width 563 height 11
click at [331, 56] on p "Client *" at bounding box center [495, 54] width 563 height 11
click at [328, 69] on input "text" at bounding box center [503, 68] width 547 height 19
click at [336, 113] on input "text" at bounding box center [503, 112] width 547 height 19
click at [325, 77] on input "text" at bounding box center [503, 68] width 547 height 19
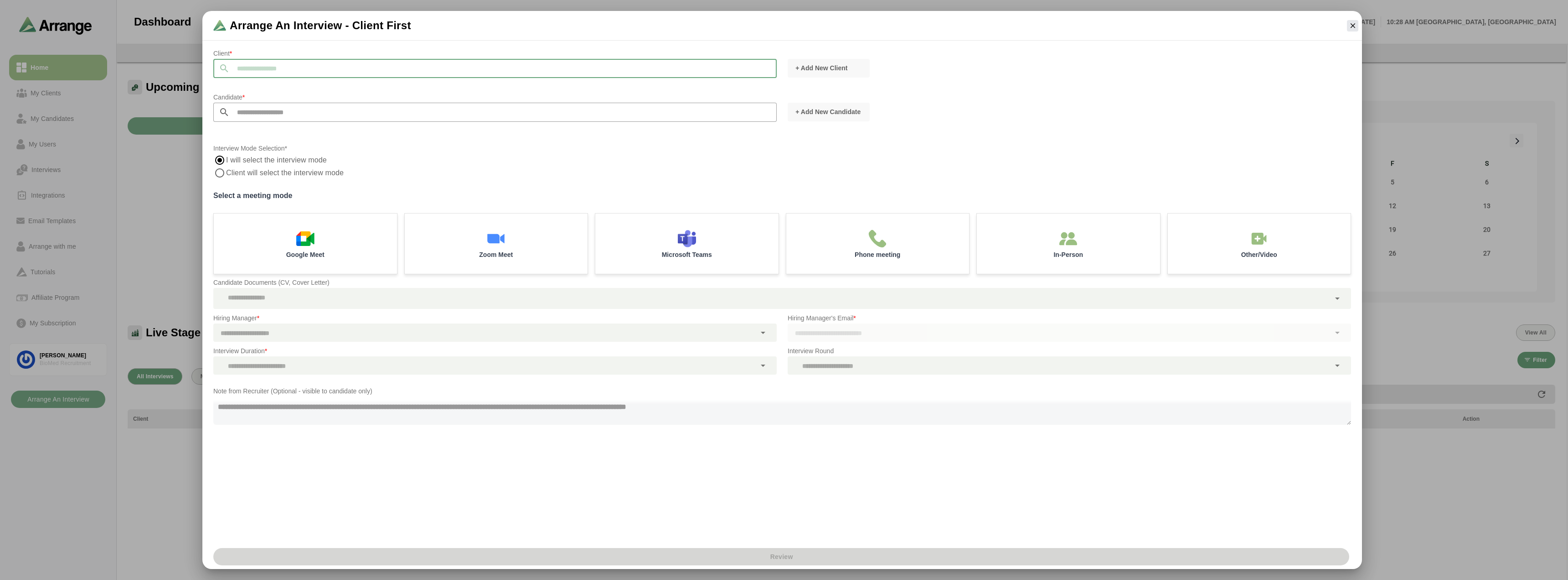
click at [320, 61] on input "text" at bounding box center [503, 68] width 547 height 19
click at [311, 48] on p "Client *" at bounding box center [495, 54] width 563 height 11
click at [1354, 26] on icon "button" at bounding box center [1353, 25] width 8 height 8
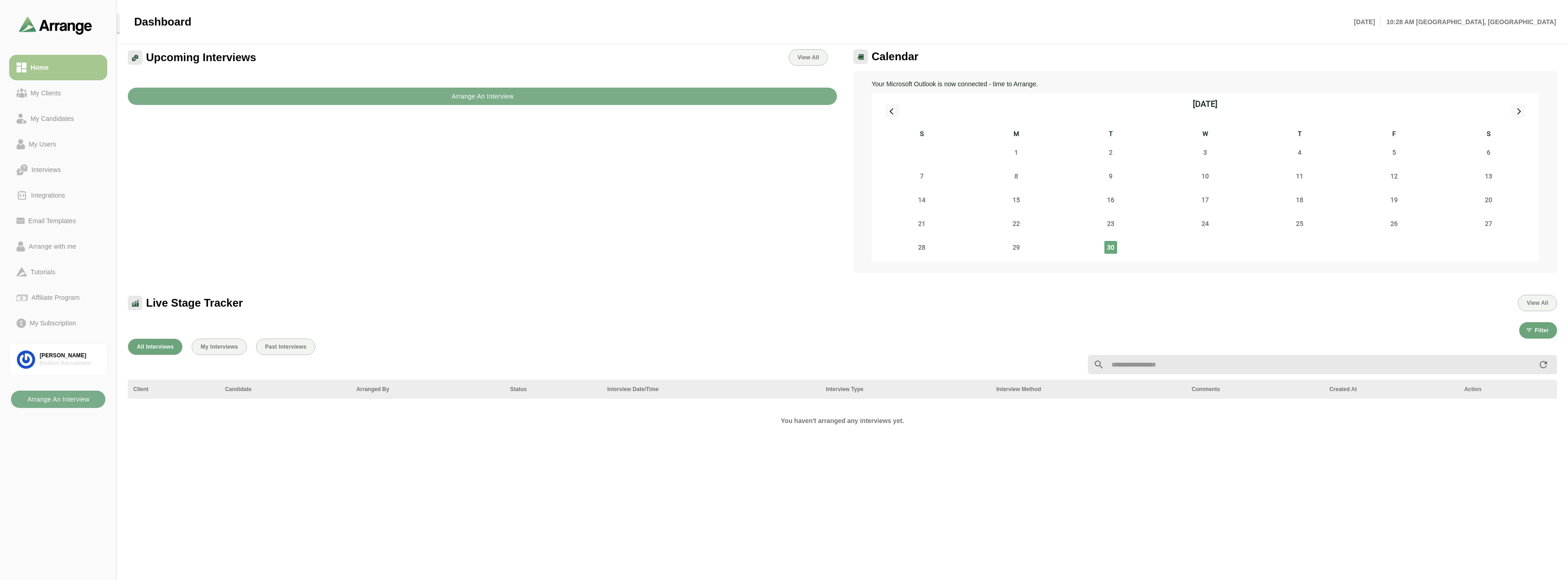
scroll to position [45, 0]
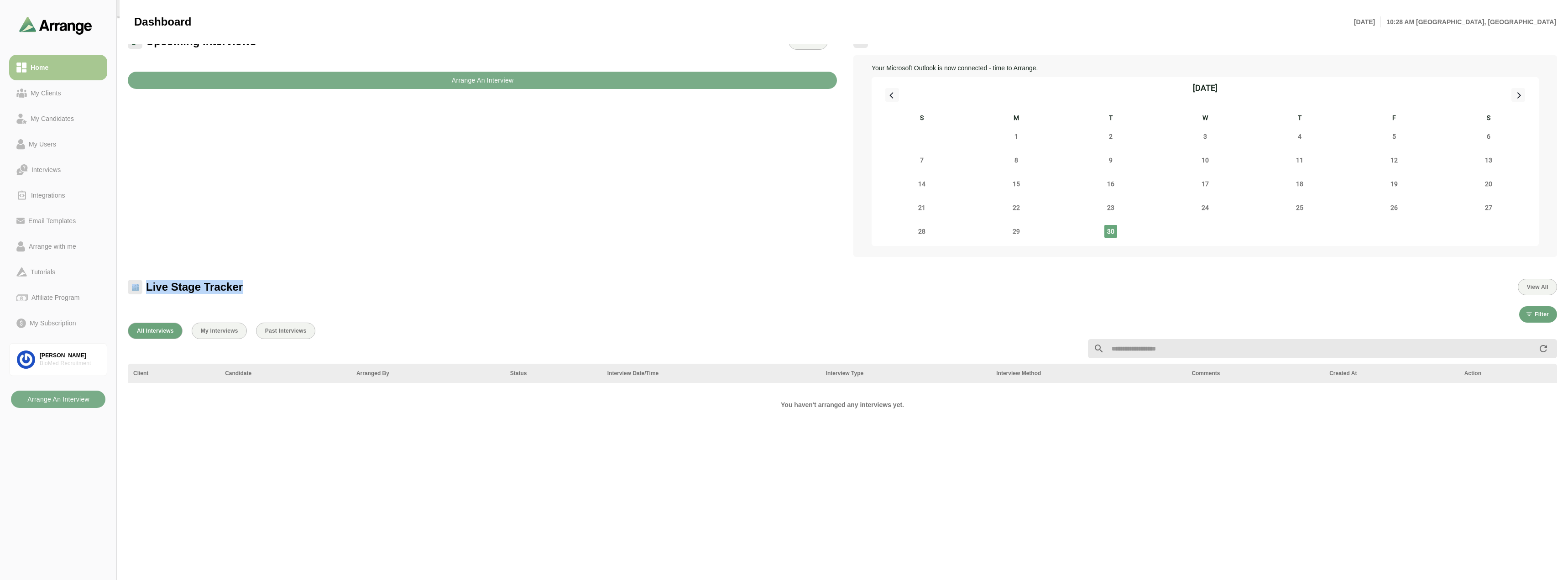
drag, startPoint x: 216, startPoint y: 283, endPoint x: 143, endPoint y: 276, distance: 73.3
click at [143, 276] on div "Live Stage Tracker View All" at bounding box center [841, 281] width 1440 height 38
click at [235, 228] on div "Upcoming Interviews View All Arrange An Interview" at bounding box center [482, 145] width 720 height 235
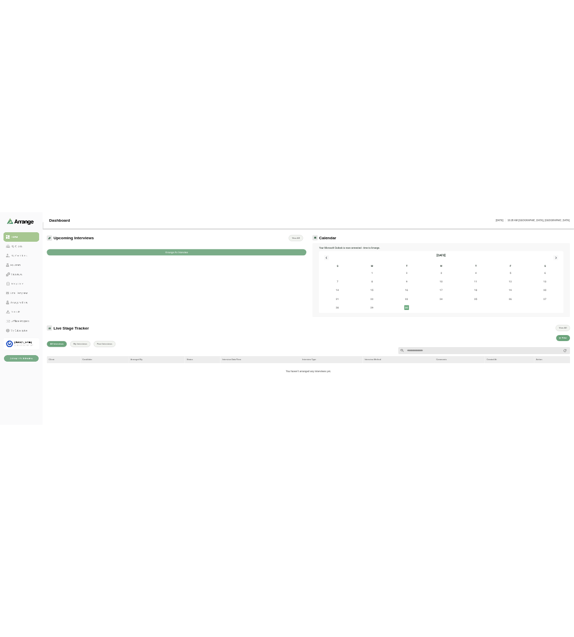
scroll to position [0, 0]
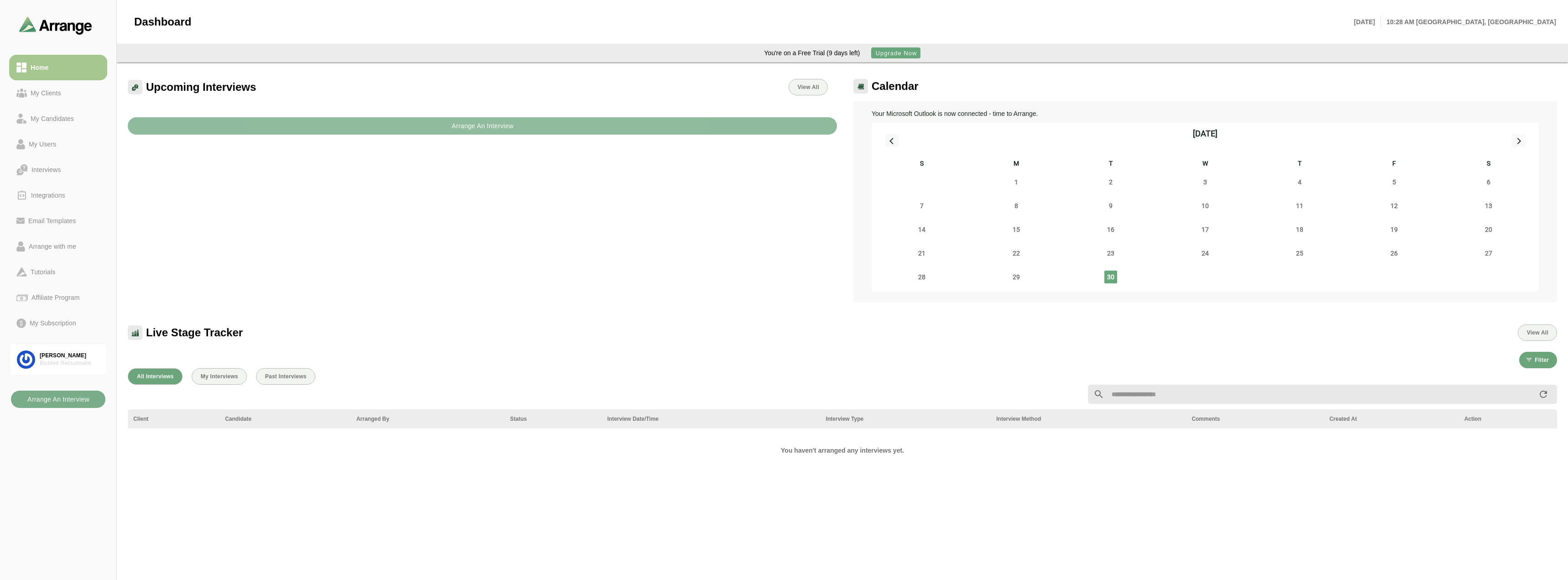
click at [350, 121] on button "Arrange An Interview" at bounding box center [482, 125] width 709 height 17
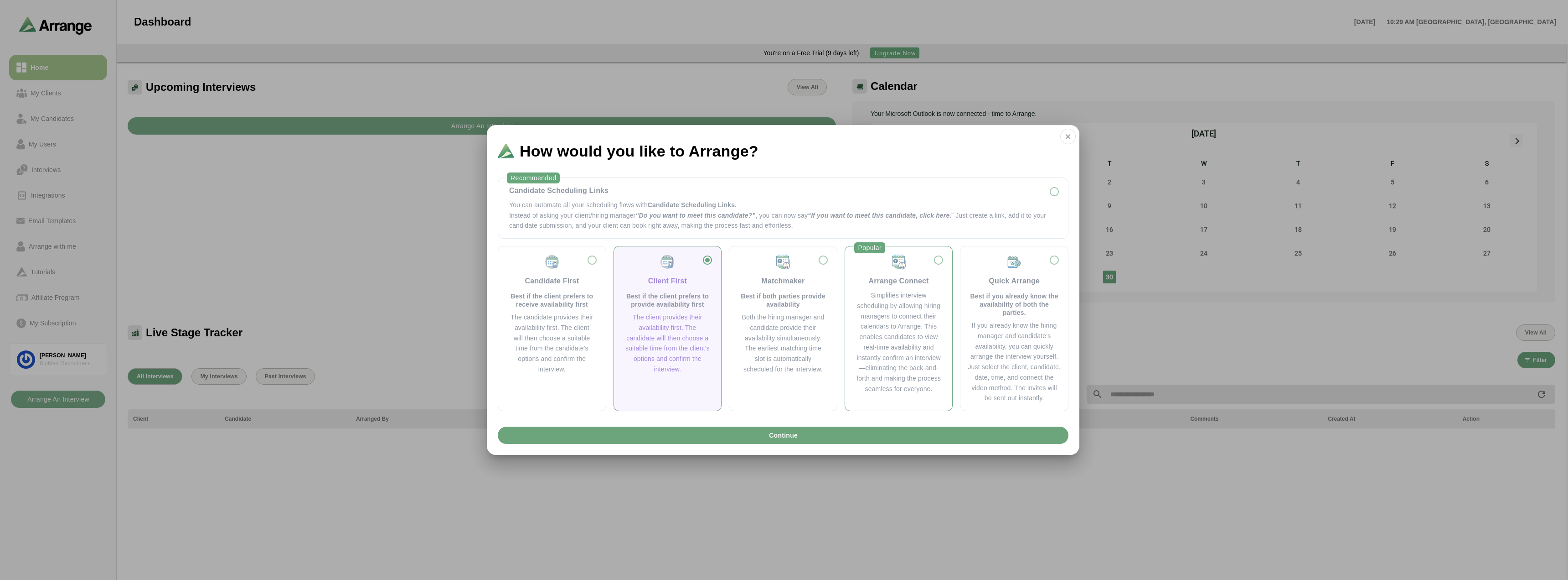
click at [899, 280] on div "Arrange Connect" at bounding box center [898, 281] width 60 height 11
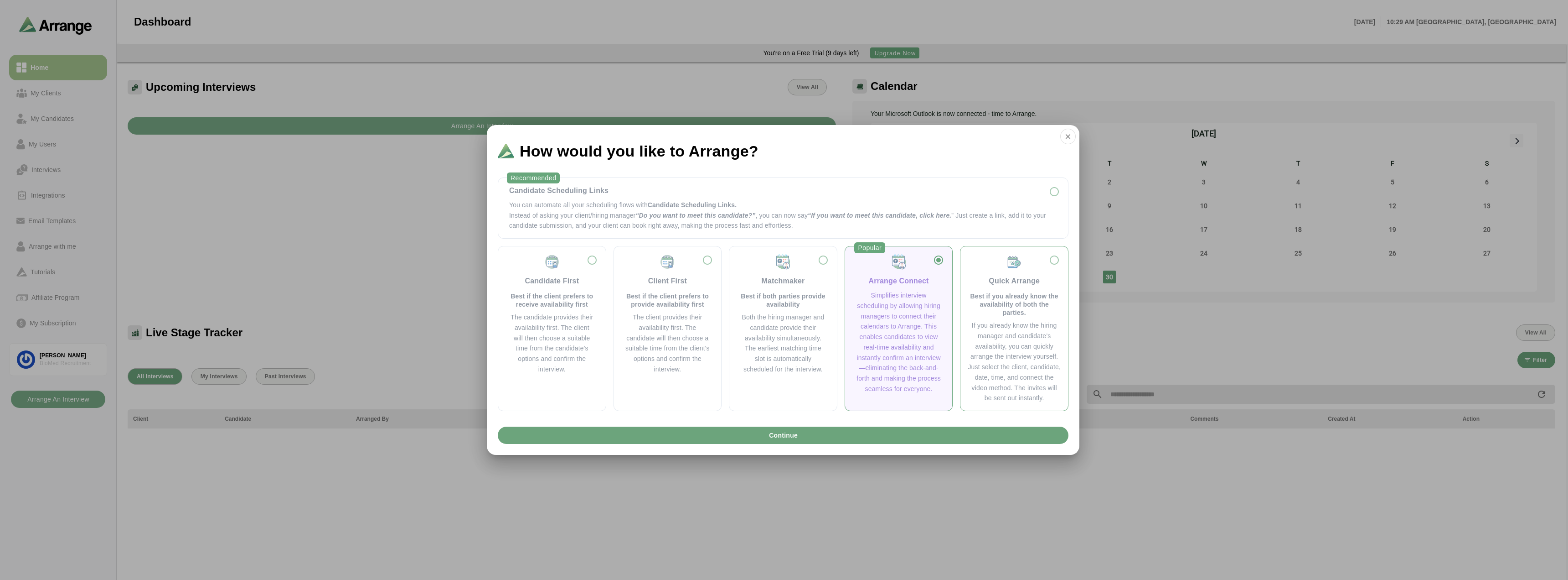
click at [1010, 279] on div "Quick Arrange" at bounding box center [1014, 281] width 51 height 11
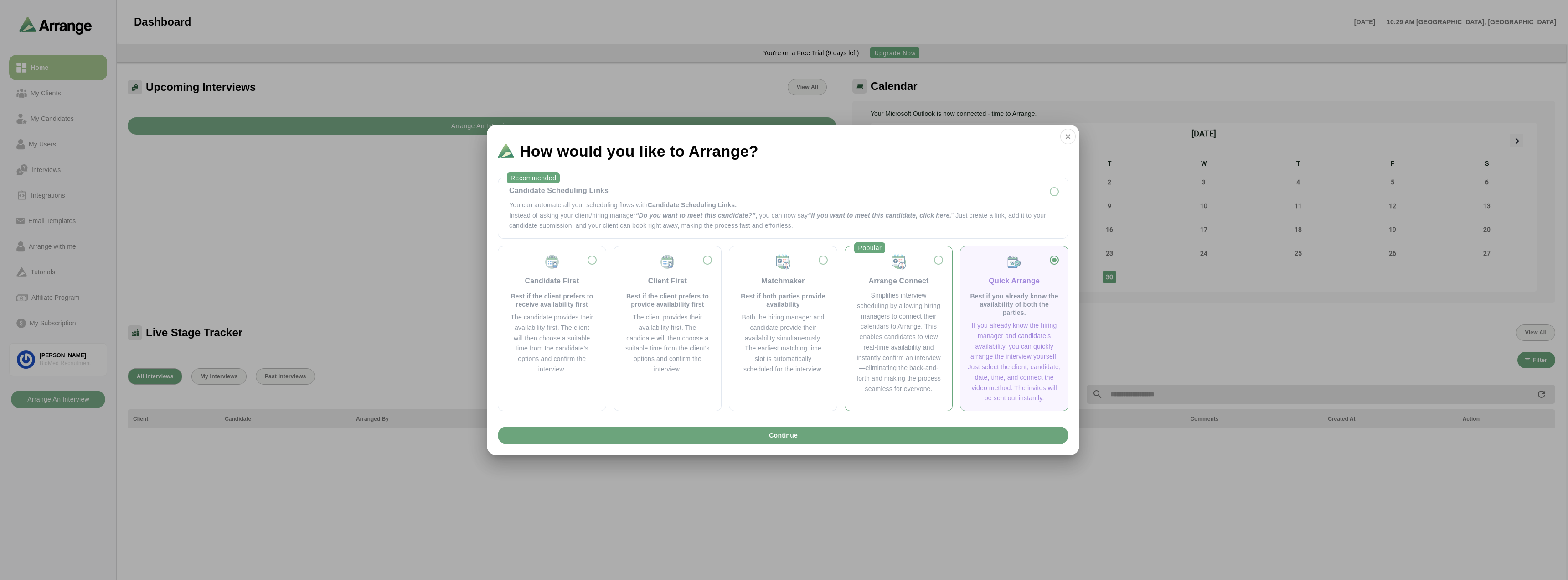
click at [918, 272] on div "Arrange Connect" at bounding box center [898, 270] width 85 height 33
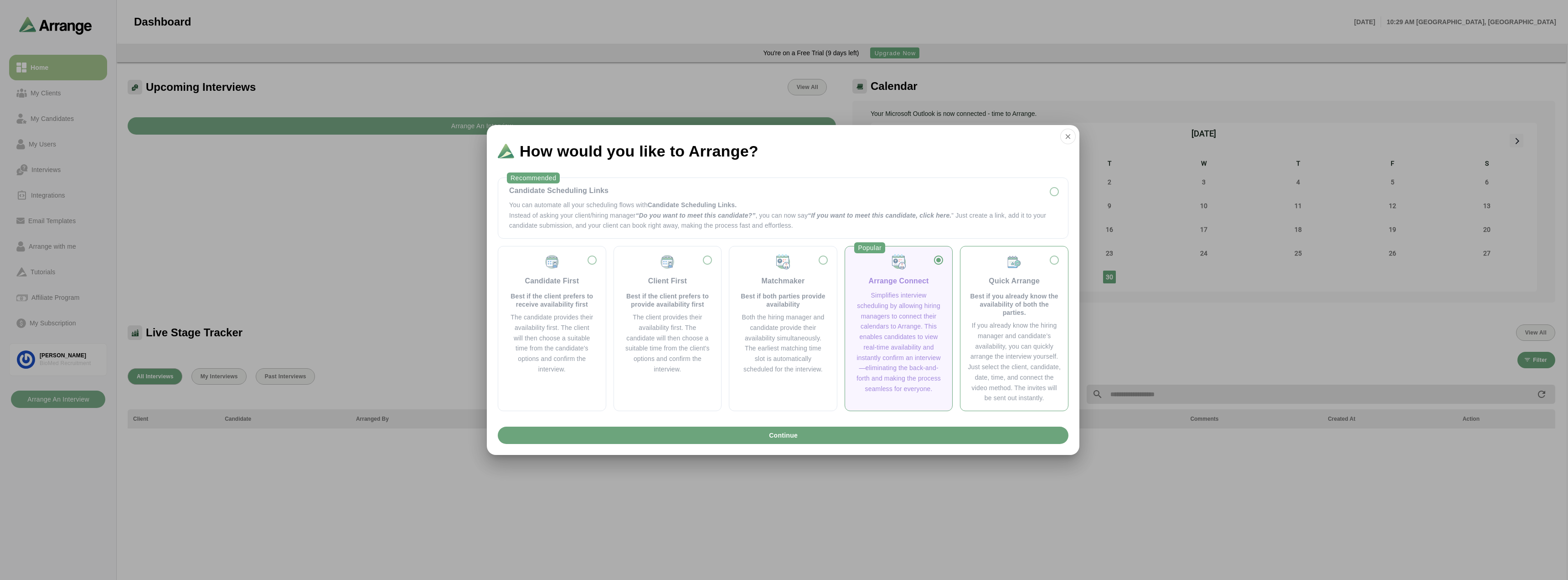
click at [1023, 280] on div "Quick Arrange" at bounding box center [1014, 281] width 51 height 11
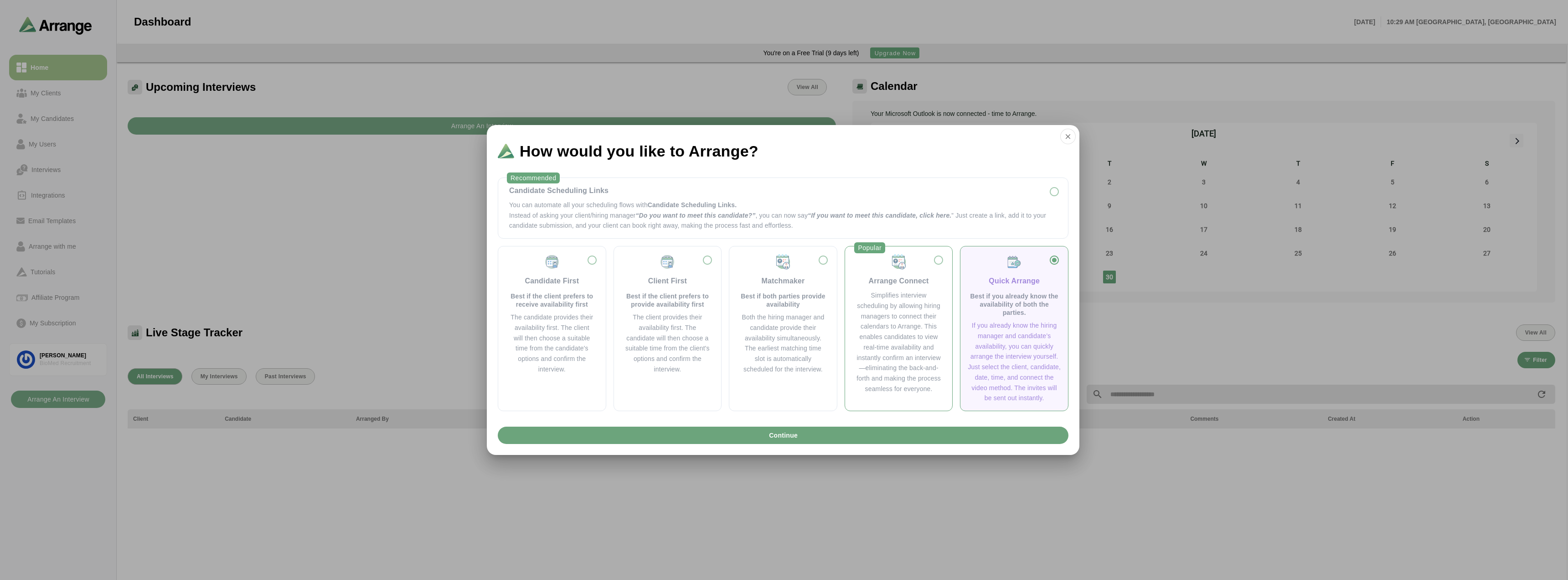
click at [872, 282] on div "Arrange Connect" at bounding box center [898, 281] width 60 height 11
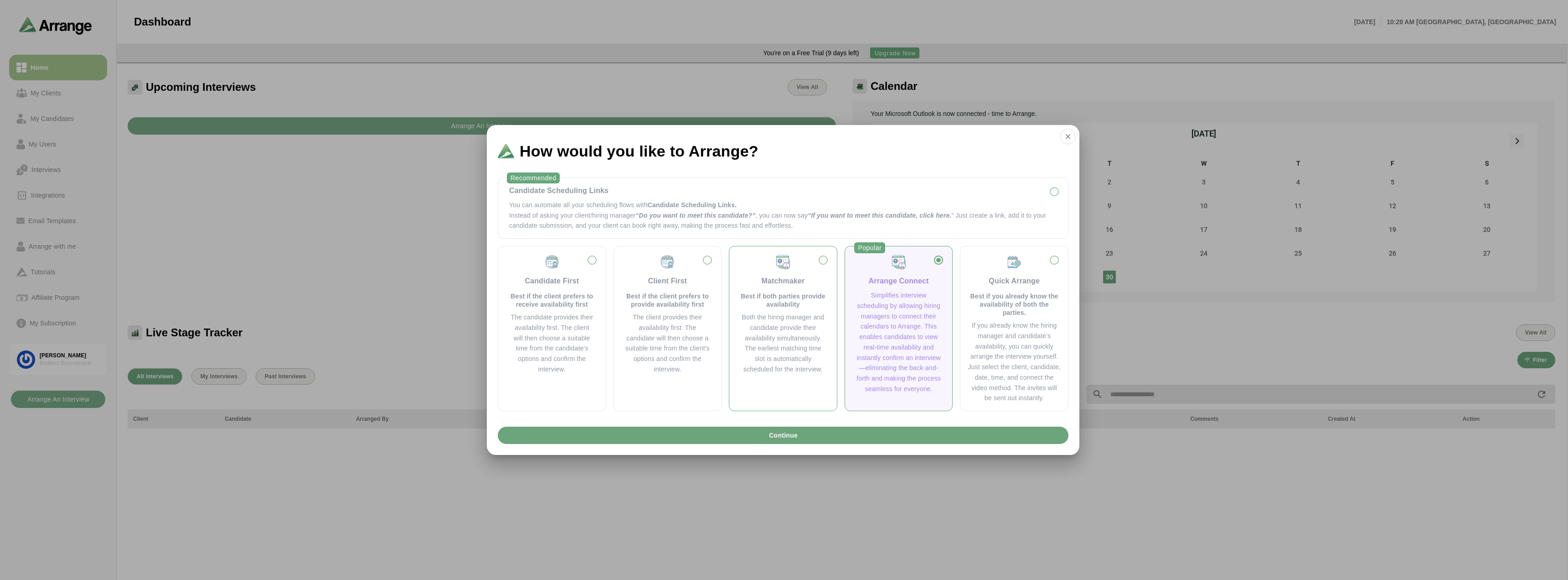
drag, startPoint x: 745, startPoint y: 281, endPoint x: 1037, endPoint y: 149, distance: 320.4
click at [749, 278] on div "Matchmaker Best if both parties provide availability" at bounding box center [783, 281] width 85 height 55
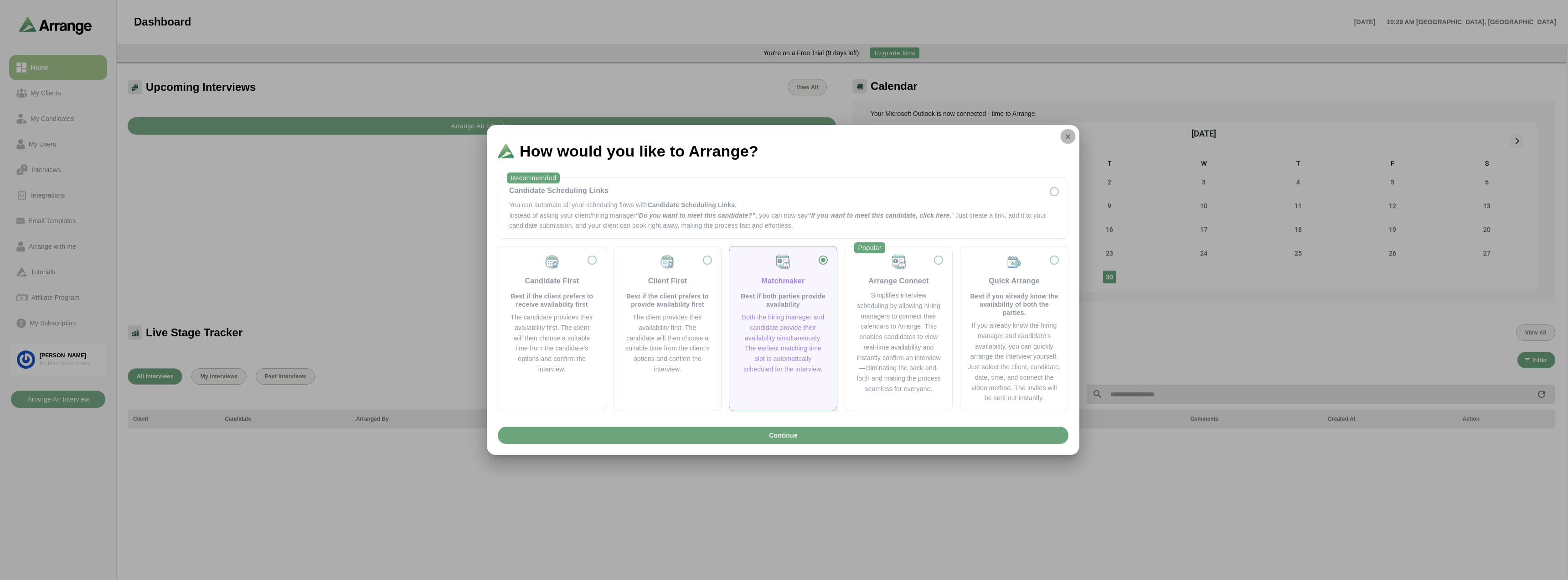
click at [1061, 139] on button "button" at bounding box center [1067, 135] width 15 height 15
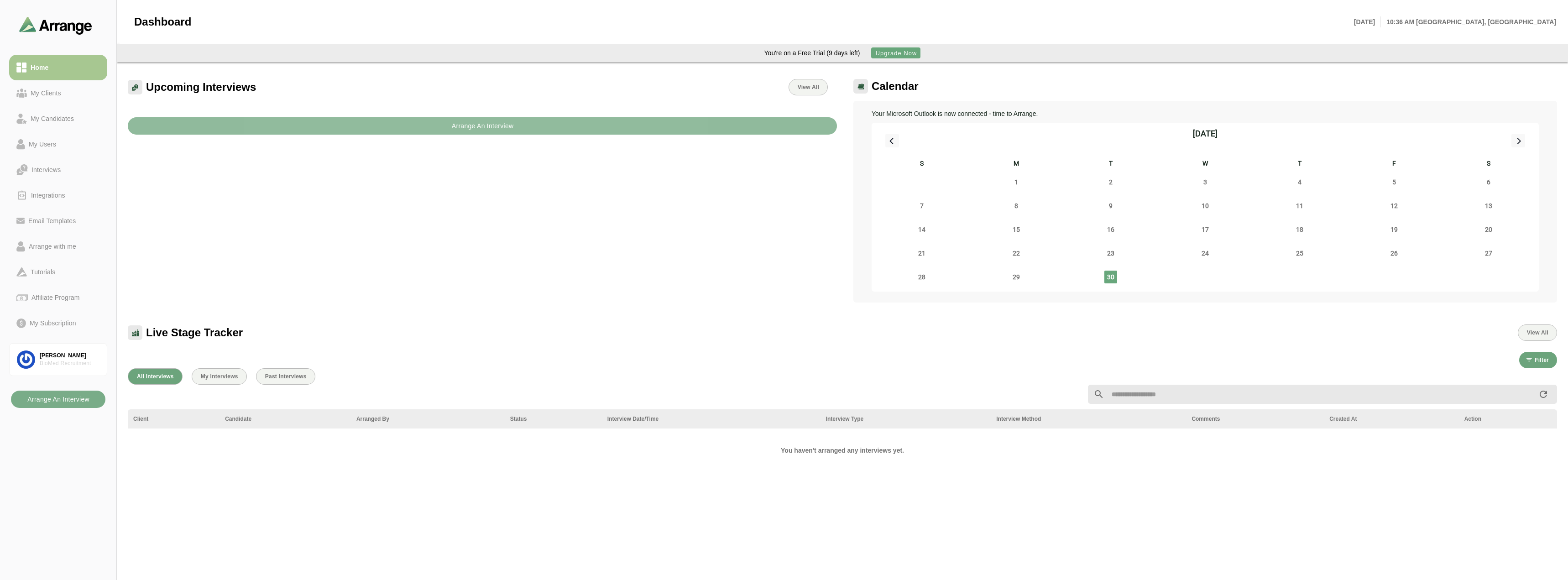
click at [453, 132] on b "Arrange An Interview" at bounding box center [482, 125] width 63 height 17
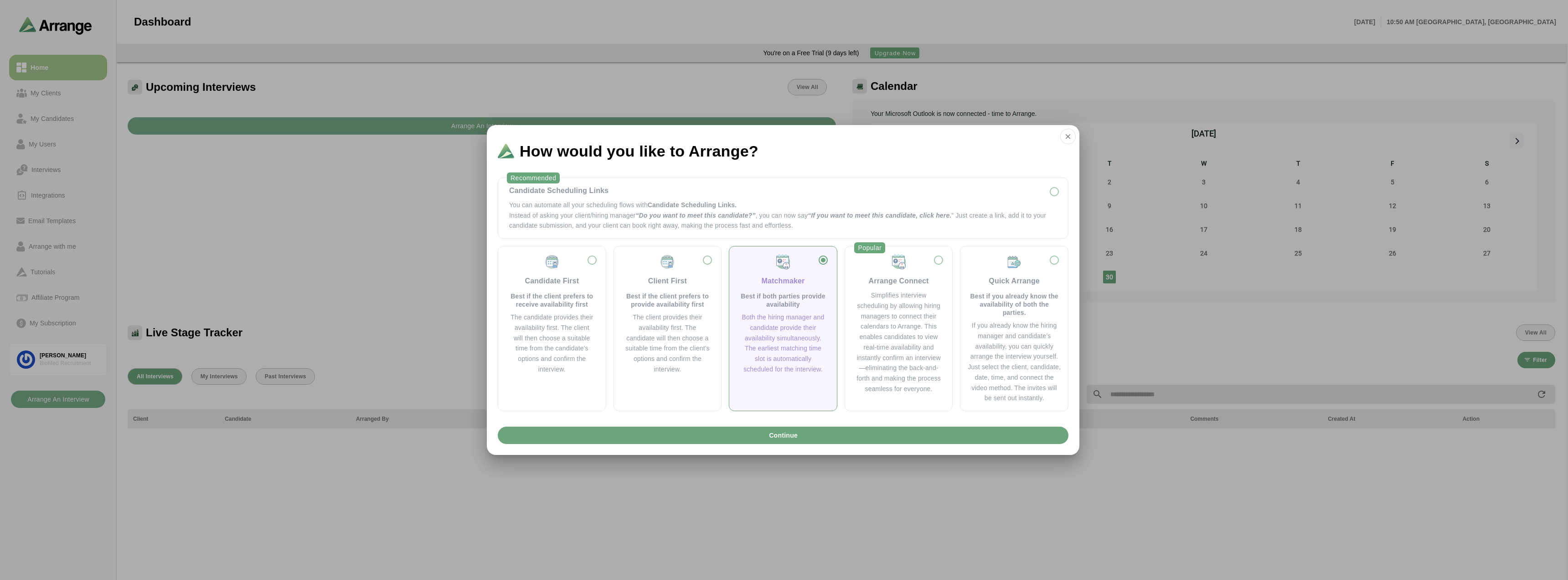
click at [402, 494] on div at bounding box center [784, 290] width 1568 height 580
